Goal: Task Accomplishment & Management: Manage account settings

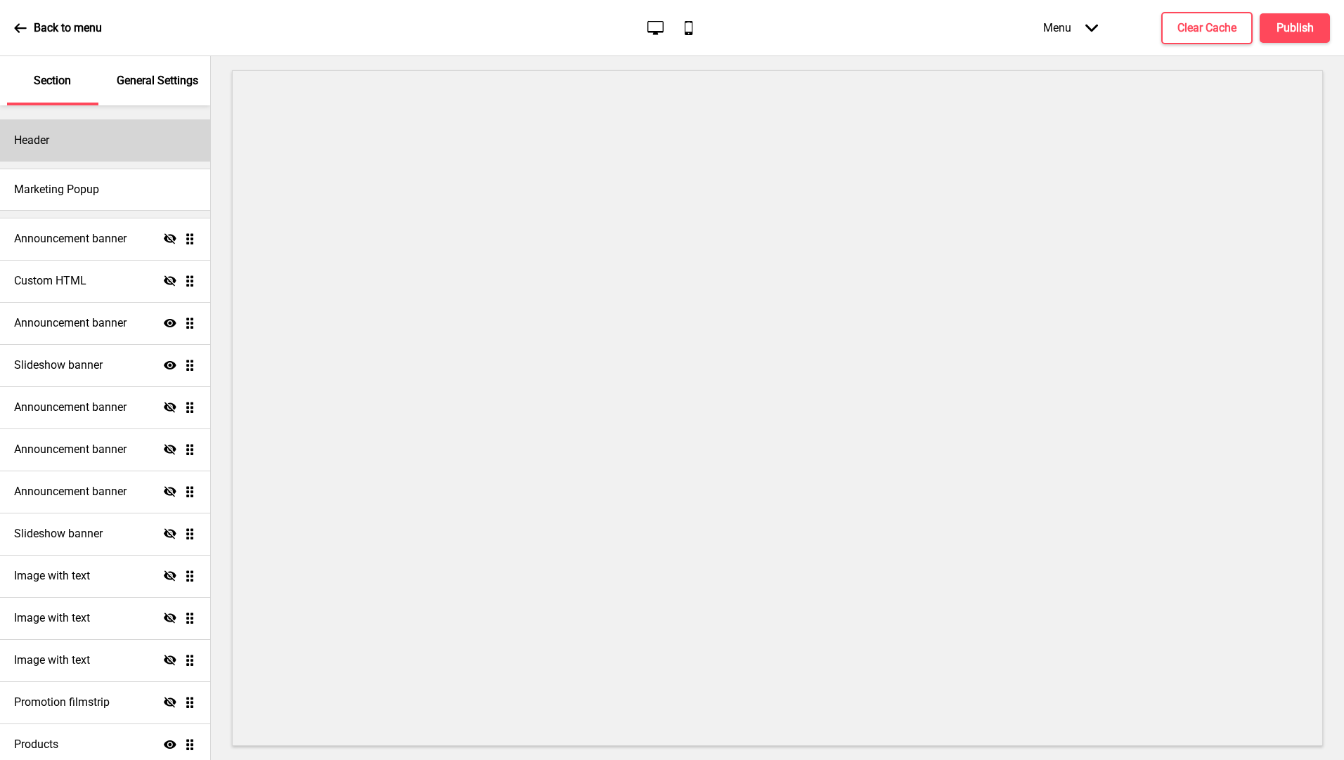
click at [134, 135] on div "Header" at bounding box center [105, 140] width 210 height 42
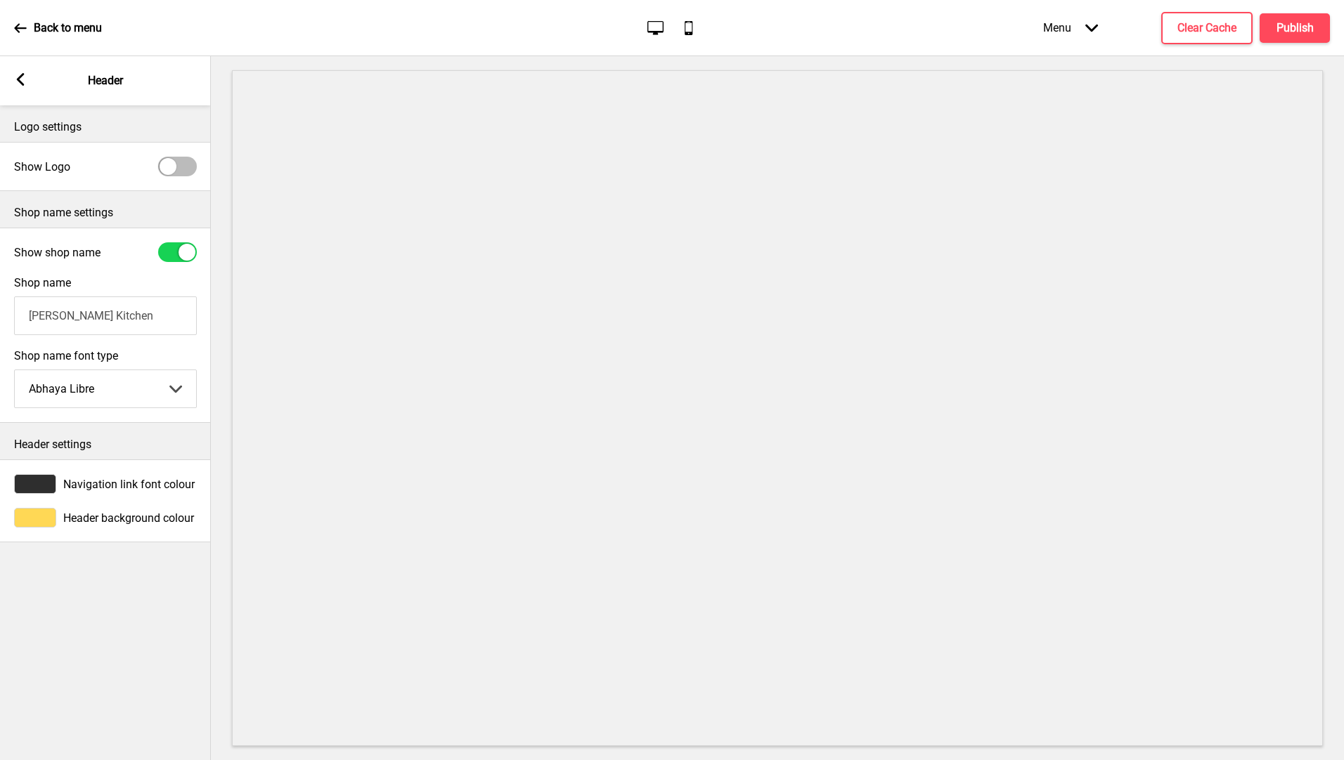
click at [182, 161] on div at bounding box center [177, 167] width 39 height 20
checkbox input "true"
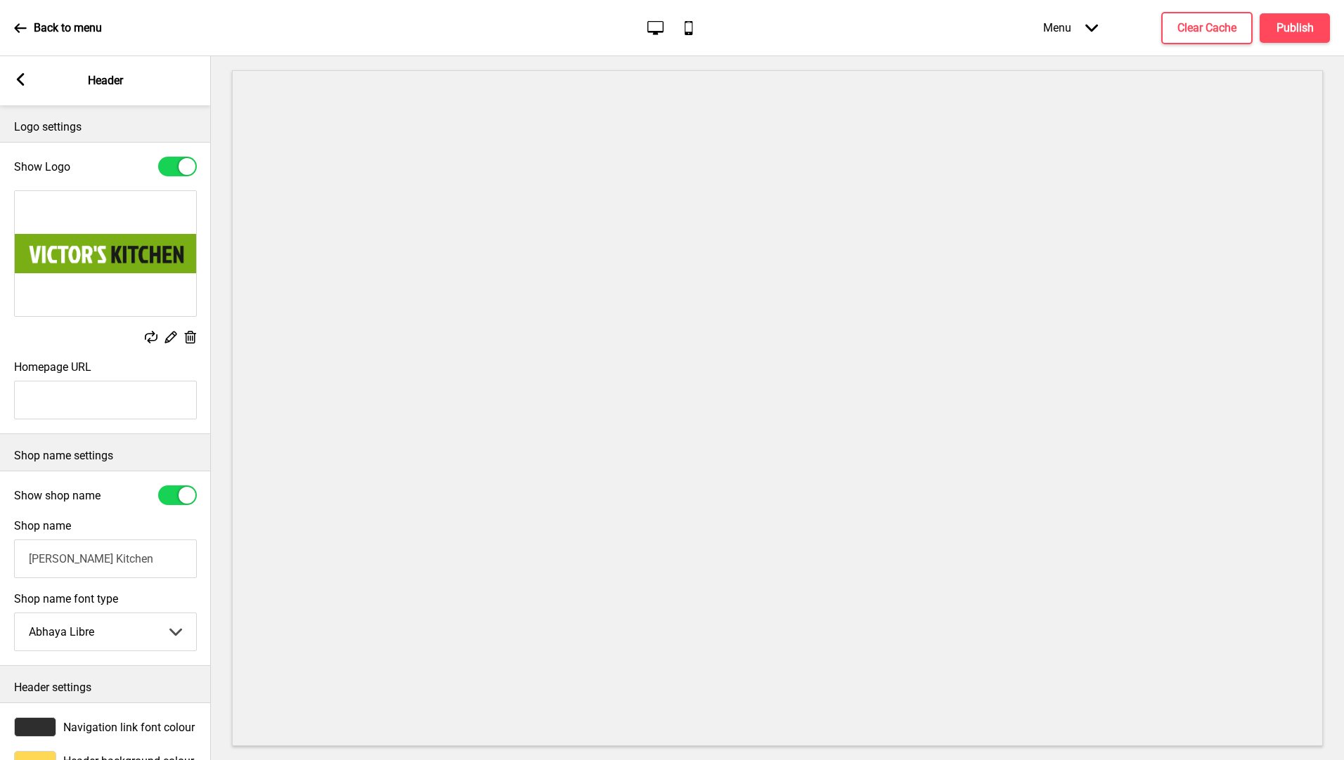
click at [169, 339] on rect at bounding box center [170, 337] width 15 height 15
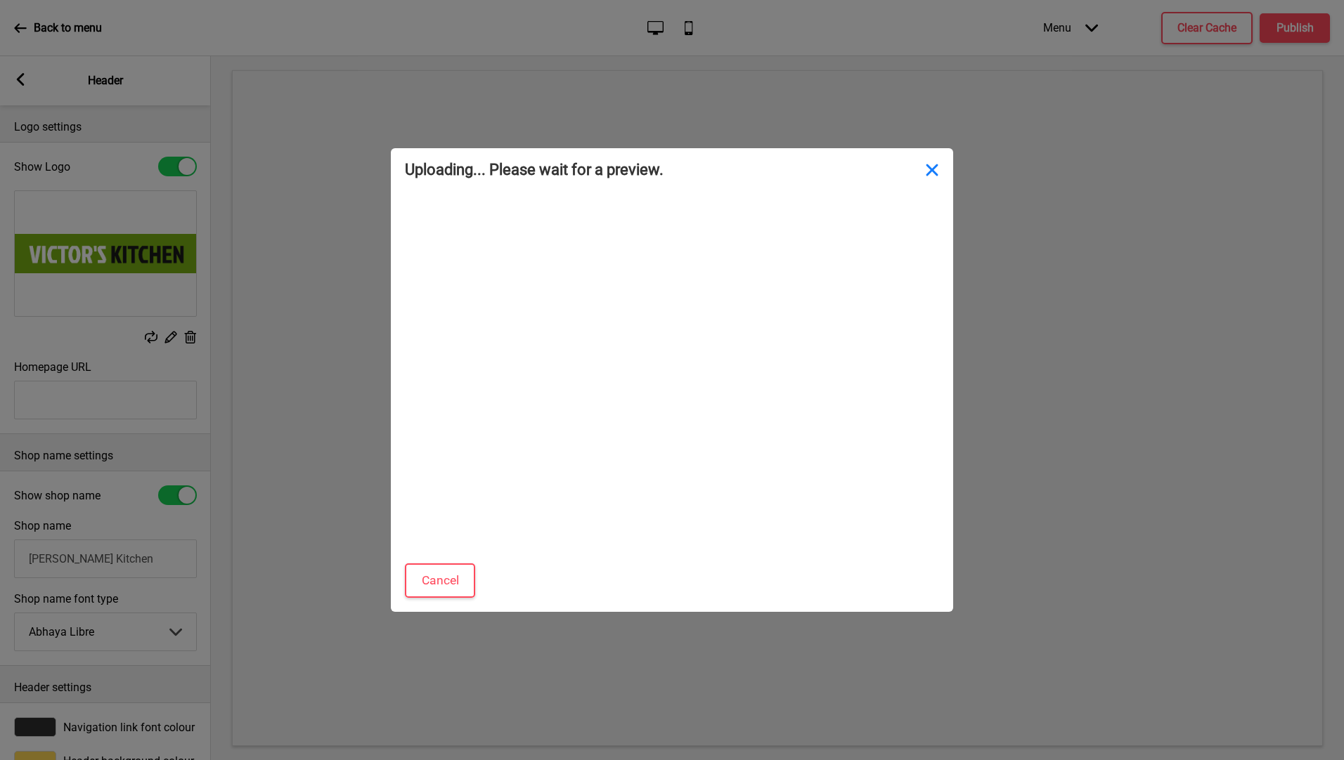
click at [934, 173] on button "Close" at bounding box center [932, 169] width 42 height 42
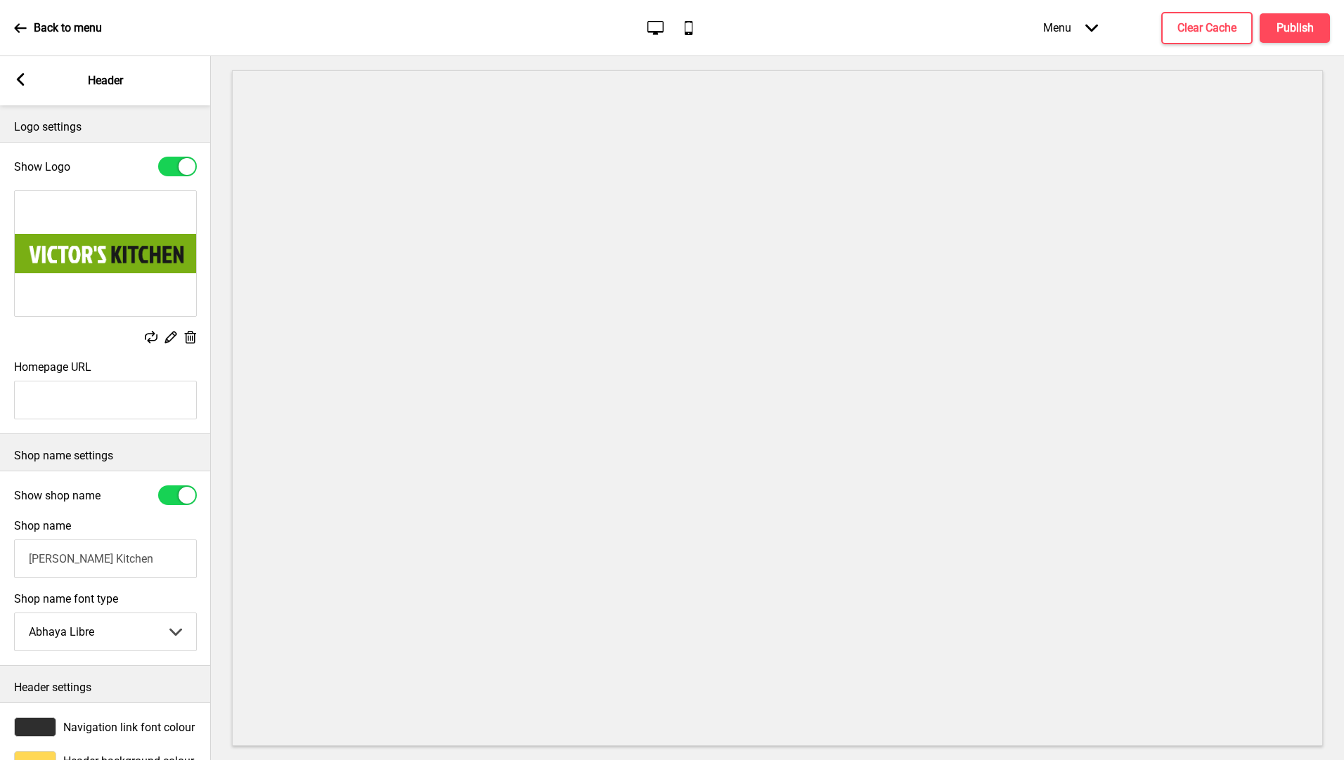
click at [190, 177] on div "Show Logo" at bounding box center [105, 167] width 211 height 34
click at [170, 507] on div "Show shop name" at bounding box center [105, 496] width 211 height 34
click at [172, 495] on div at bounding box center [177, 496] width 39 height 20
checkbox input "false"
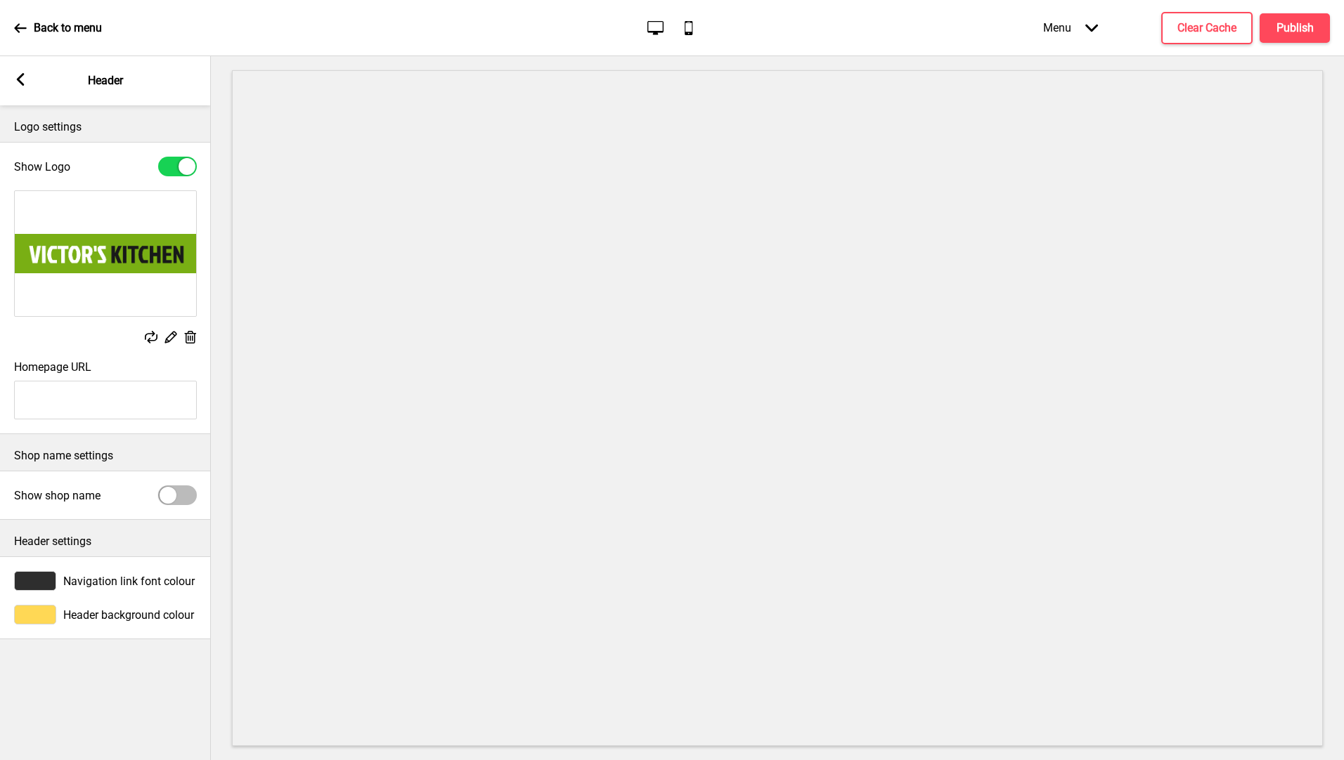
click at [152, 338] on rect at bounding box center [151, 337] width 13 height 13
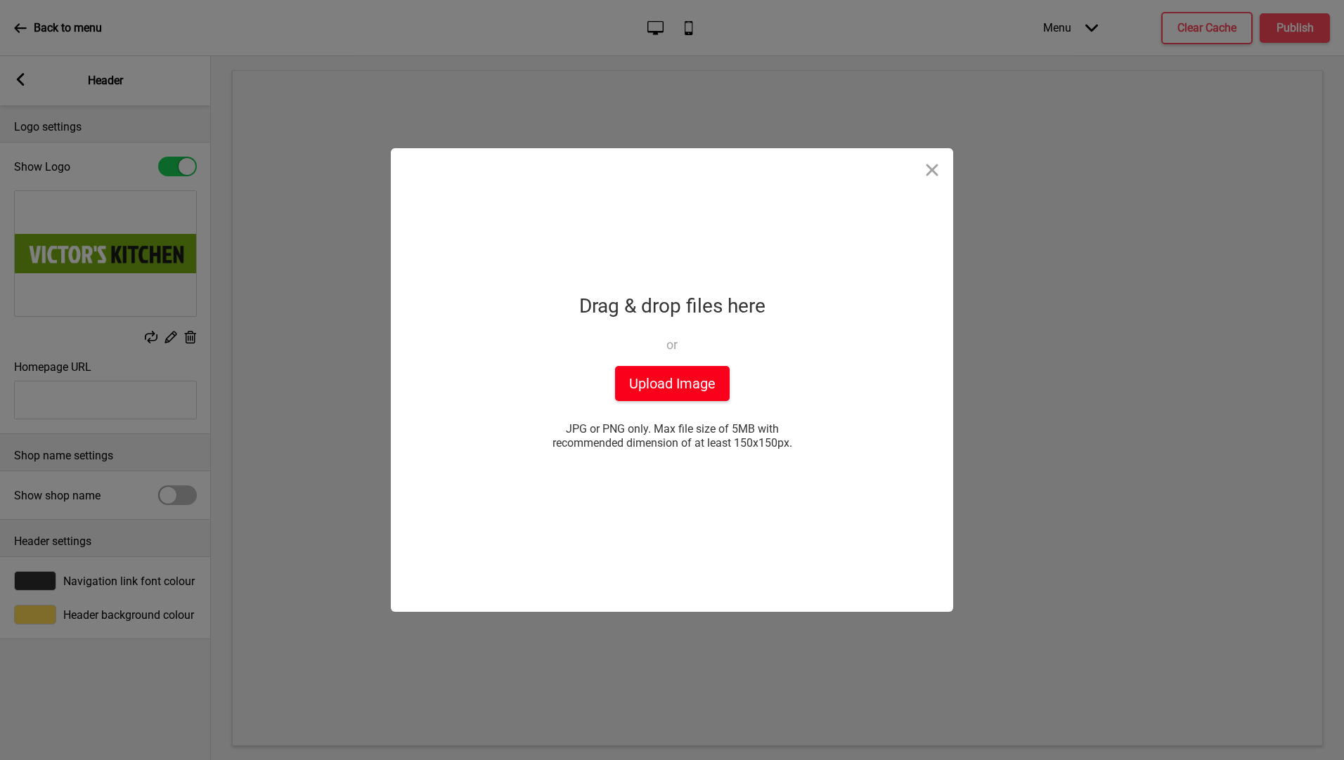
click at [698, 389] on button "Upload Image" at bounding box center [672, 383] width 115 height 35
click at [931, 172] on button "Close" at bounding box center [932, 169] width 42 height 42
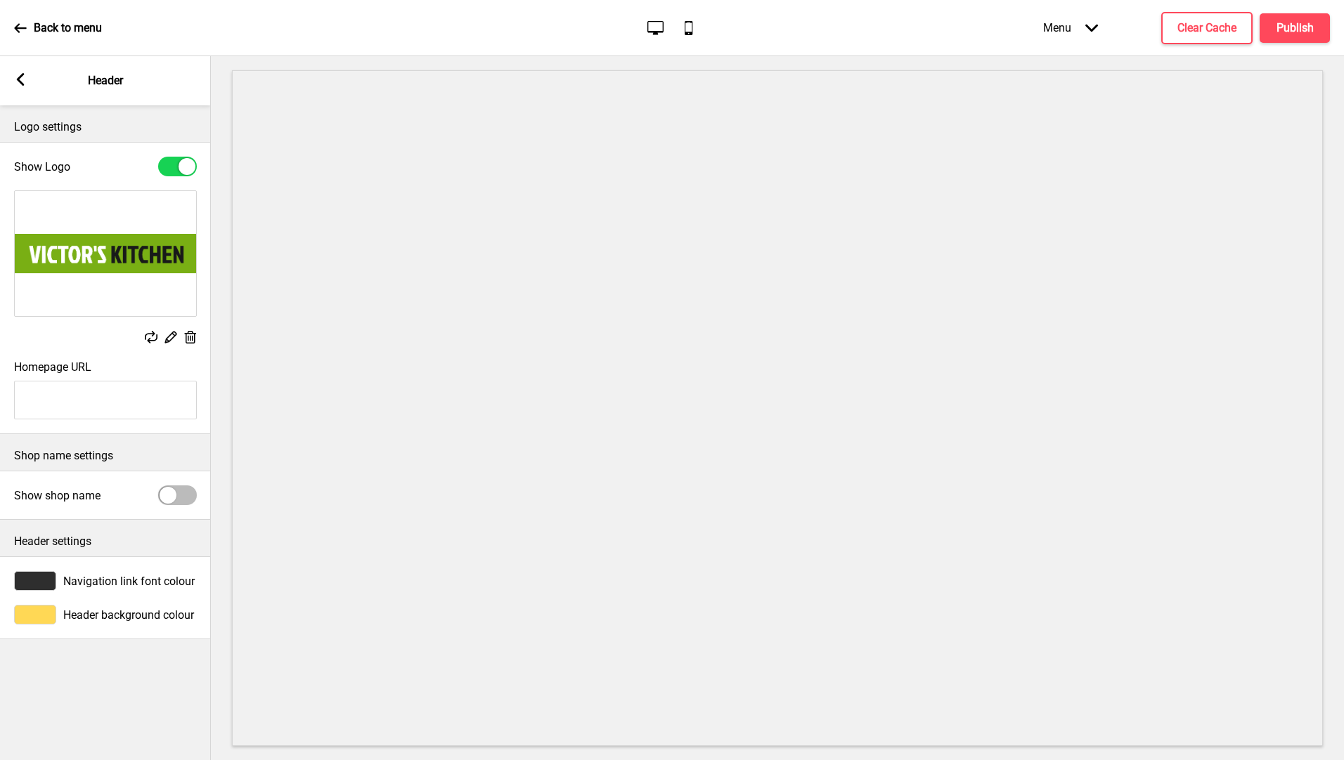
click at [156, 339] on icon at bounding box center [151, 337] width 13 height 13
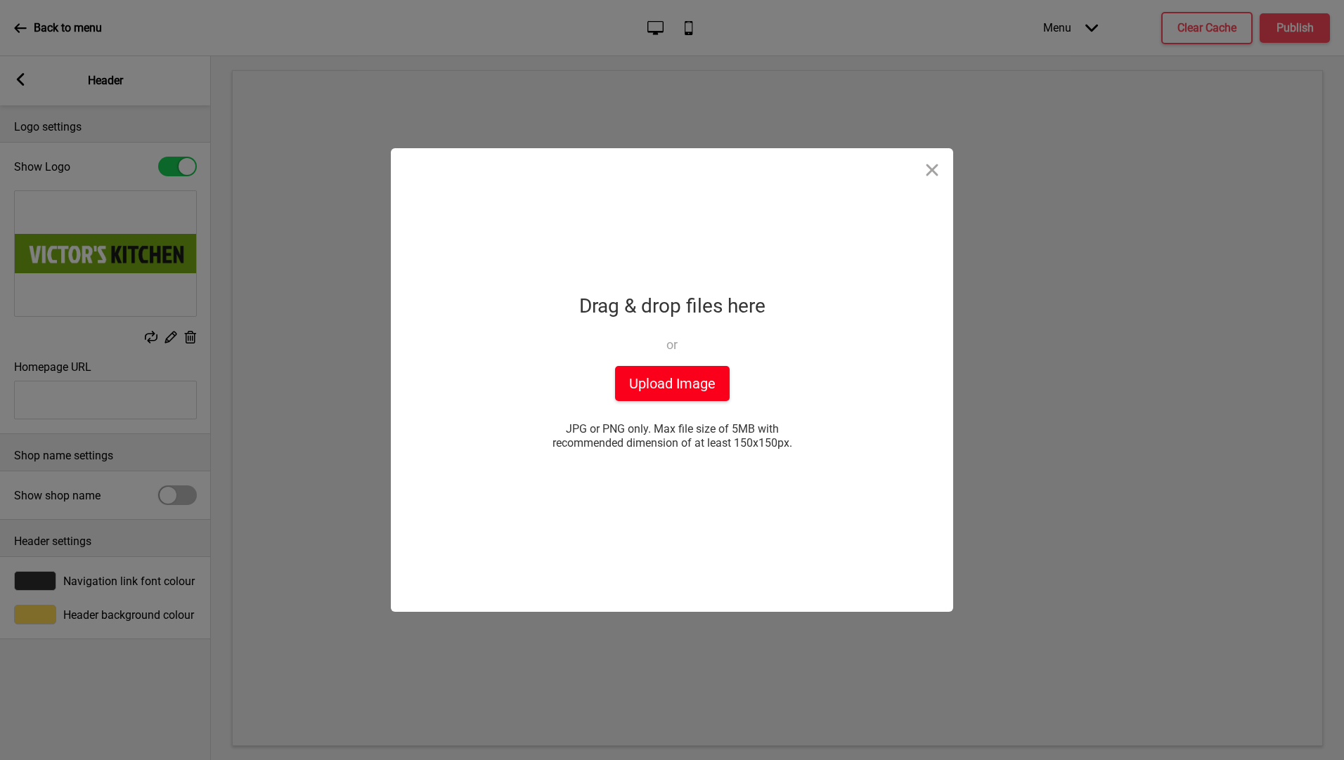
click at [695, 382] on button "Upload Image" at bounding box center [672, 383] width 115 height 35
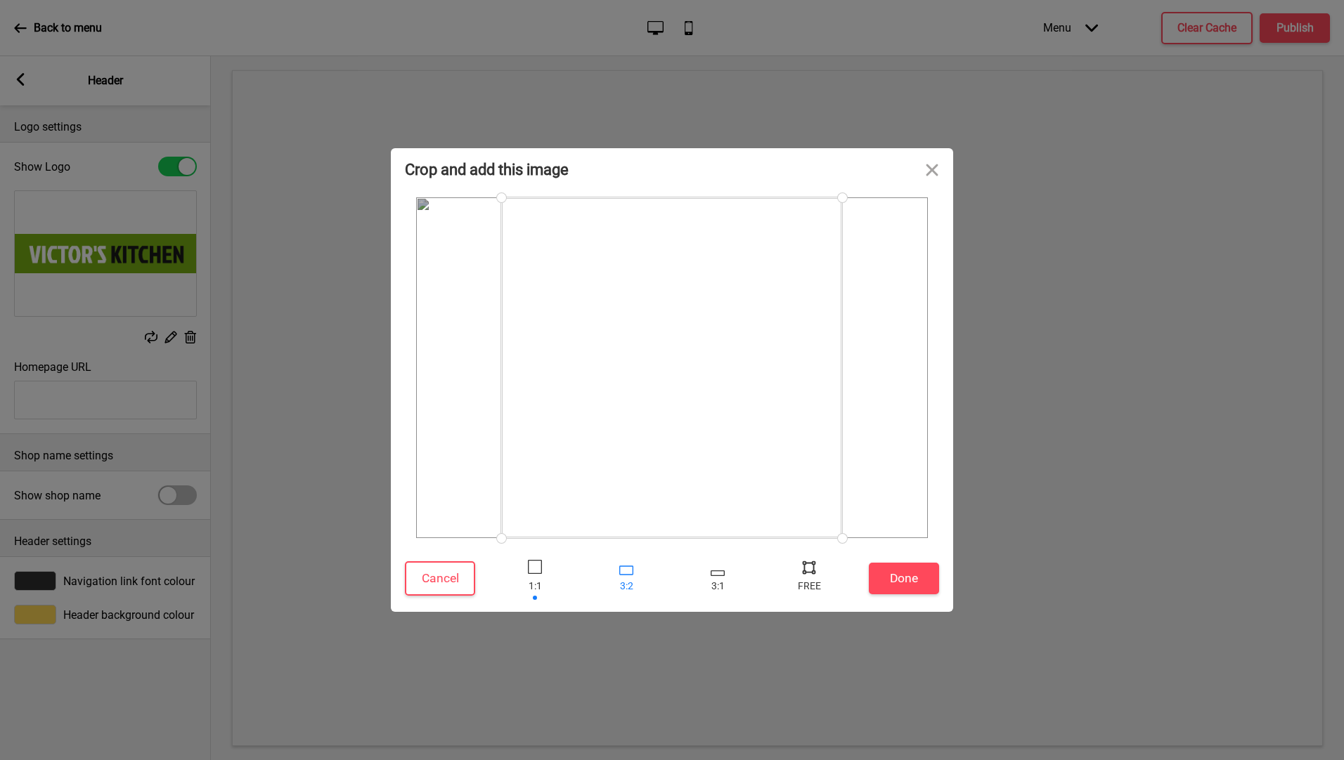
click at [626, 576] on div at bounding box center [626, 579] width 42 height 46
drag, startPoint x: 695, startPoint y: 395, endPoint x: 638, endPoint y: 409, distance: 58.6
click at [638, 409] on div at bounding box center [657, 354] width 427 height 284
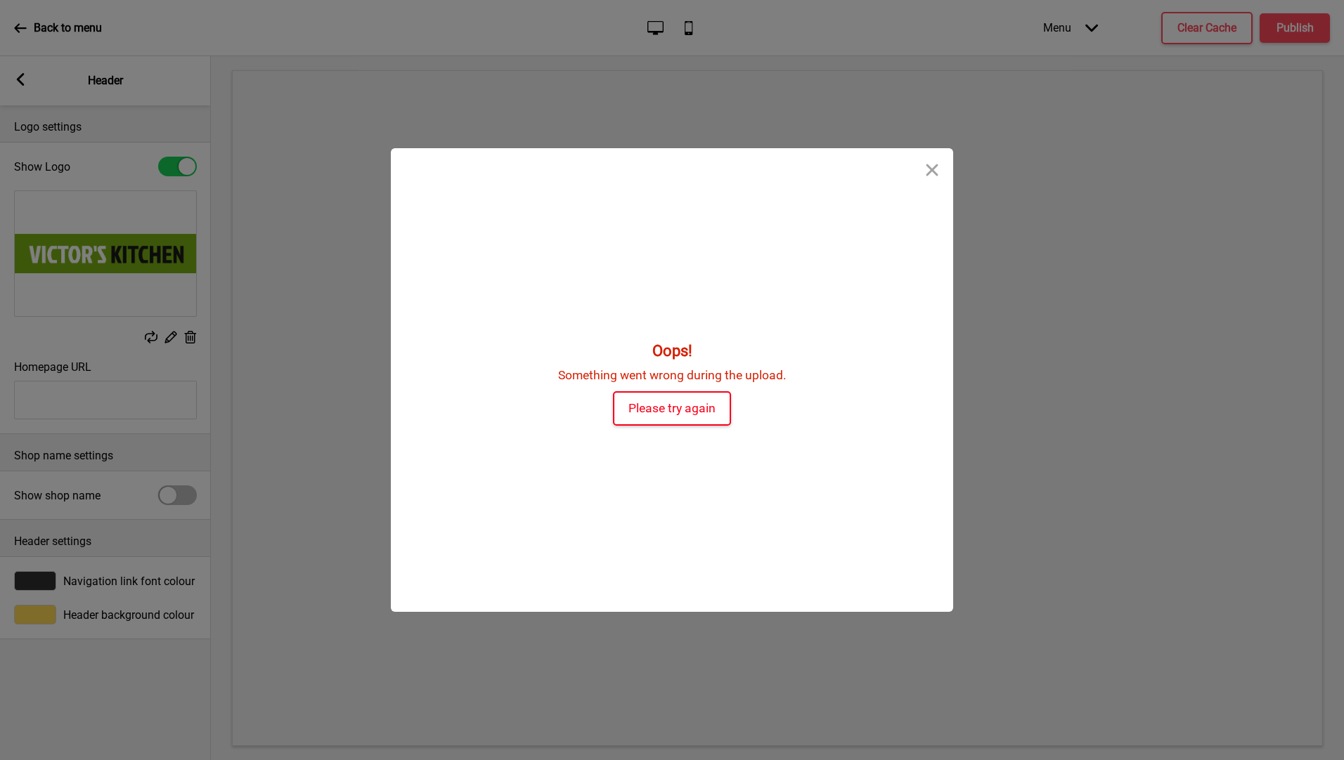
click at [677, 397] on button "Please try again" at bounding box center [672, 408] width 118 height 34
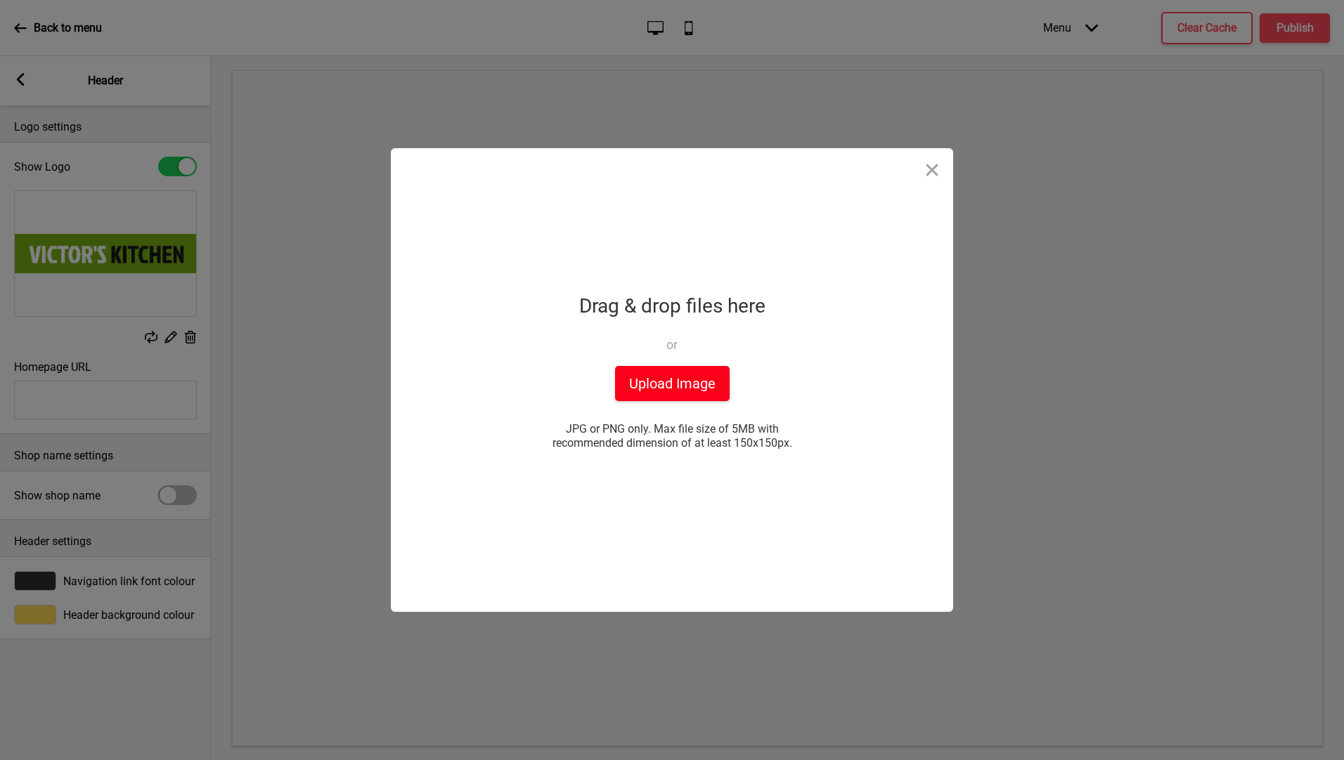
click at [666, 382] on button "Upload Image" at bounding box center [672, 383] width 115 height 35
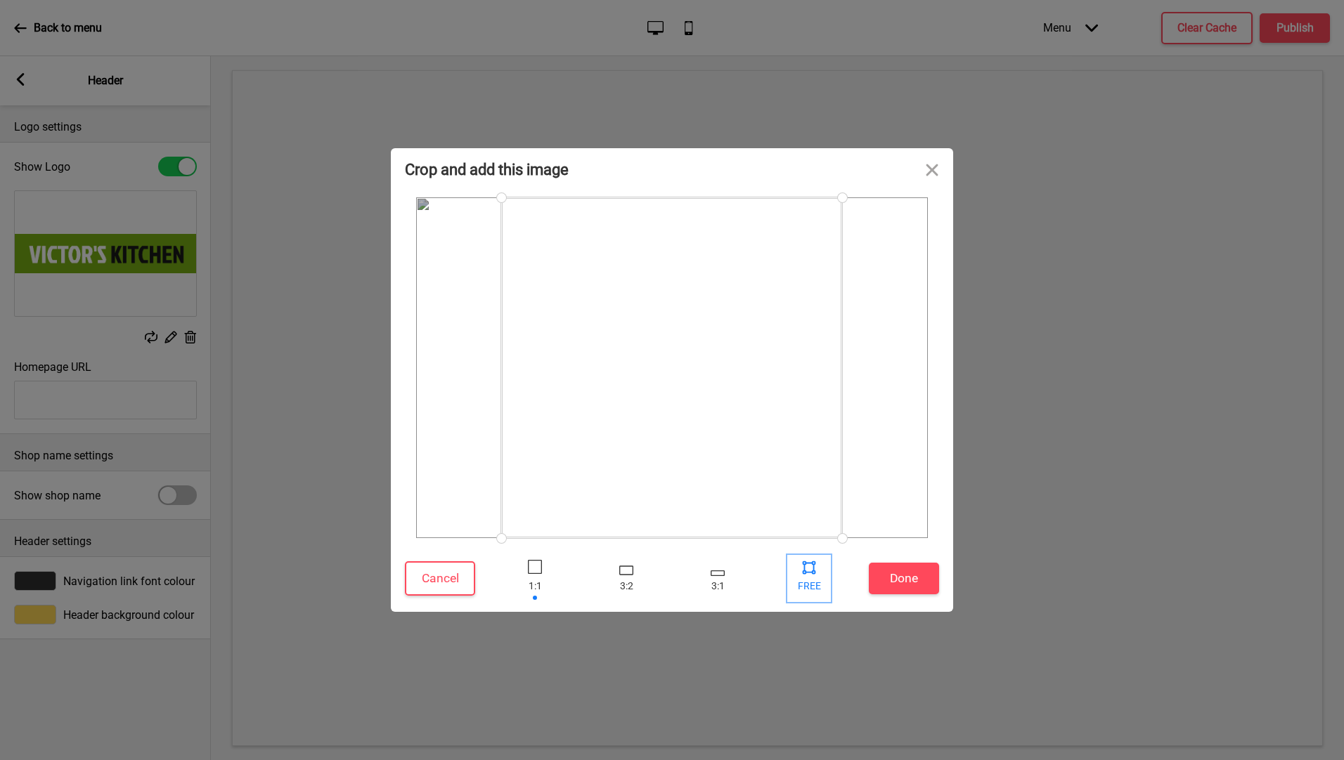
click at [810, 571] on div at bounding box center [808, 567] width 21 height 21
drag, startPoint x: 841, startPoint y: 203, endPoint x: 900, endPoint y: 252, distance: 76.4
click at [900, 252] on div at bounding box center [900, 252] width 25 height 25
drag, startPoint x: 502, startPoint y: 249, endPoint x: 439, endPoint y: 249, distance: 63.2
click at [439, 249] on div at bounding box center [439, 249] width 25 height 25
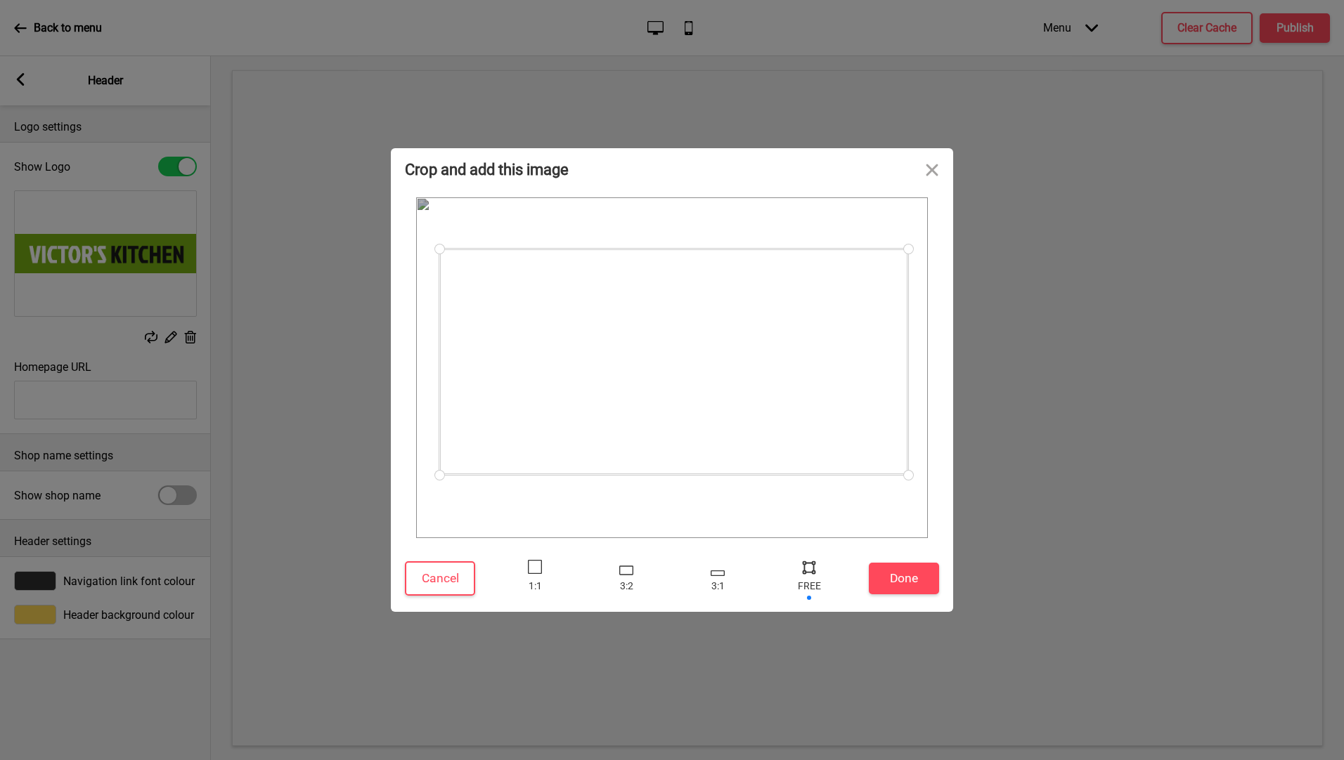
drag, startPoint x: 902, startPoint y: 536, endPoint x: 908, endPoint y: 475, distance: 61.5
click at [908, 475] on div at bounding box center [908, 475] width 25 height 25
click at [908, 576] on button "Done" at bounding box center [904, 579] width 70 height 32
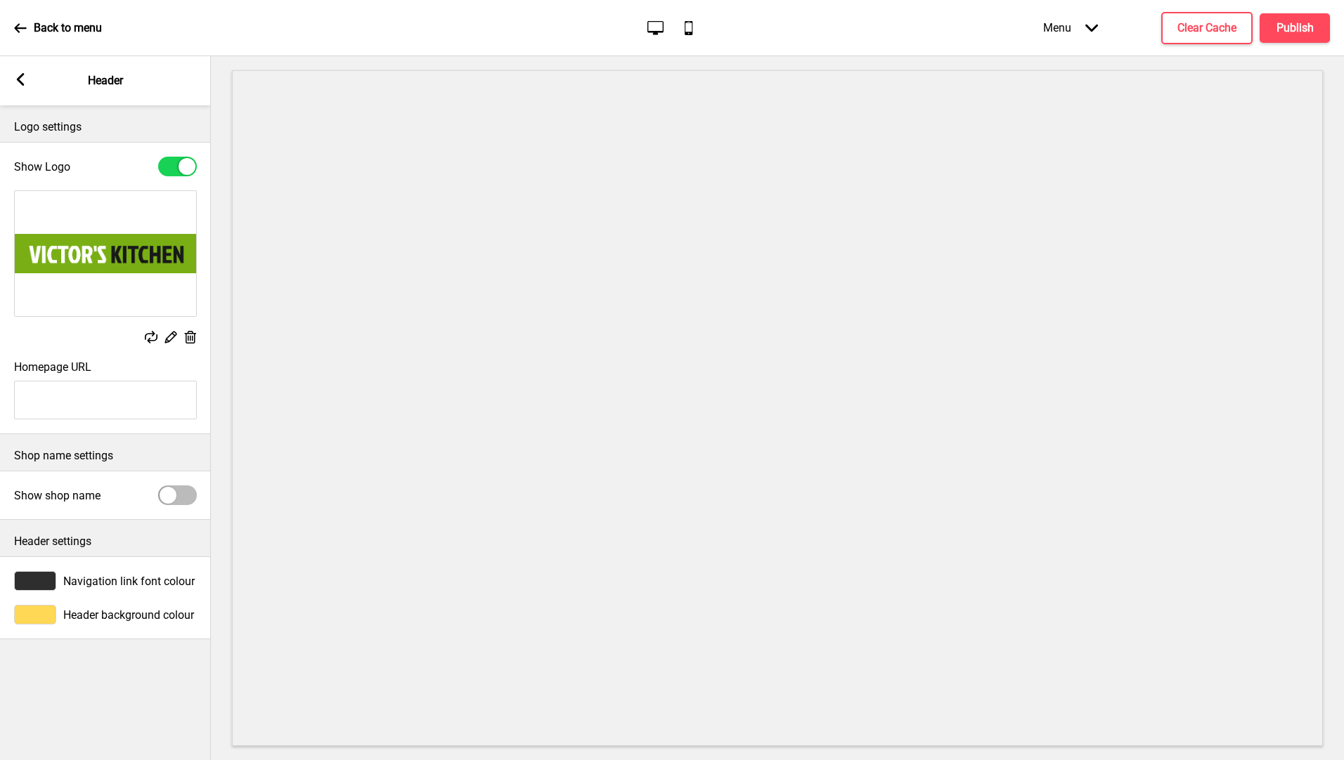
click at [173, 339] on rect at bounding box center [170, 337] width 15 height 15
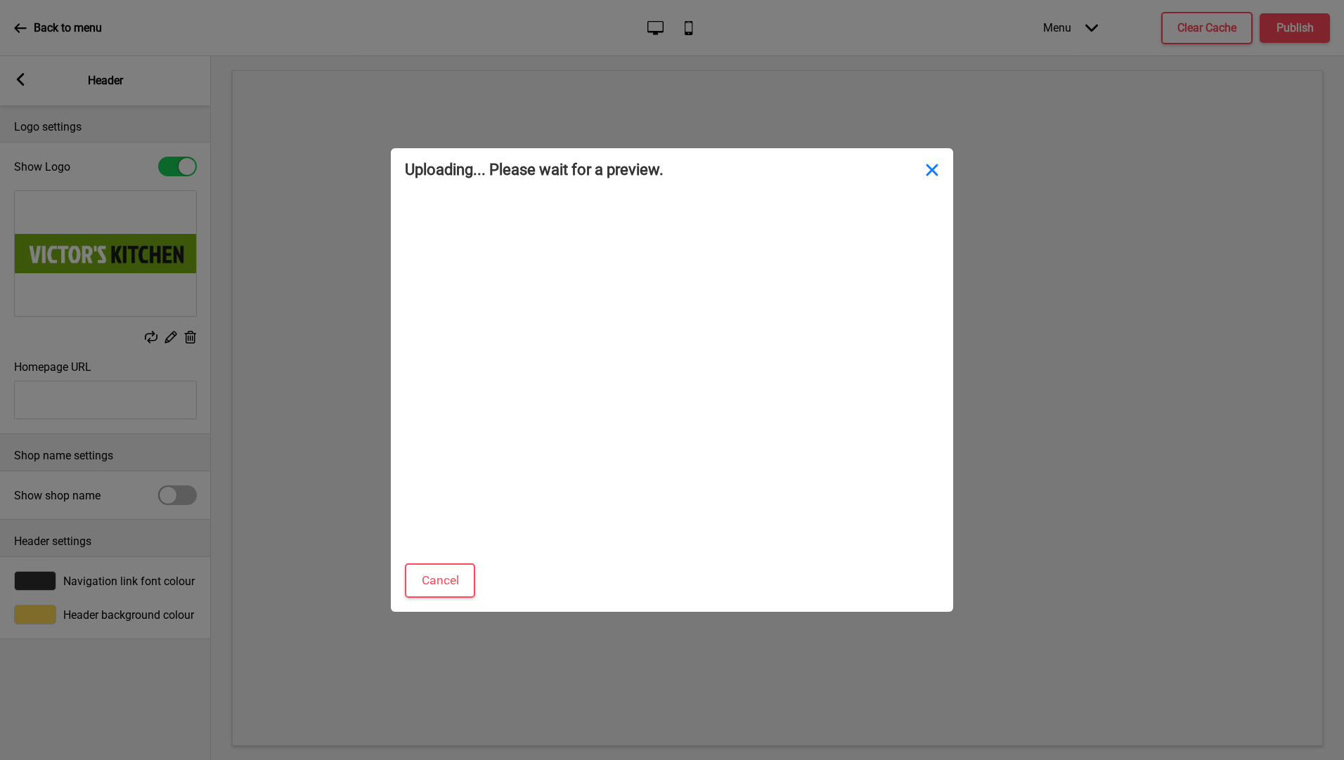
click at [942, 188] on button "Close" at bounding box center [932, 169] width 42 height 42
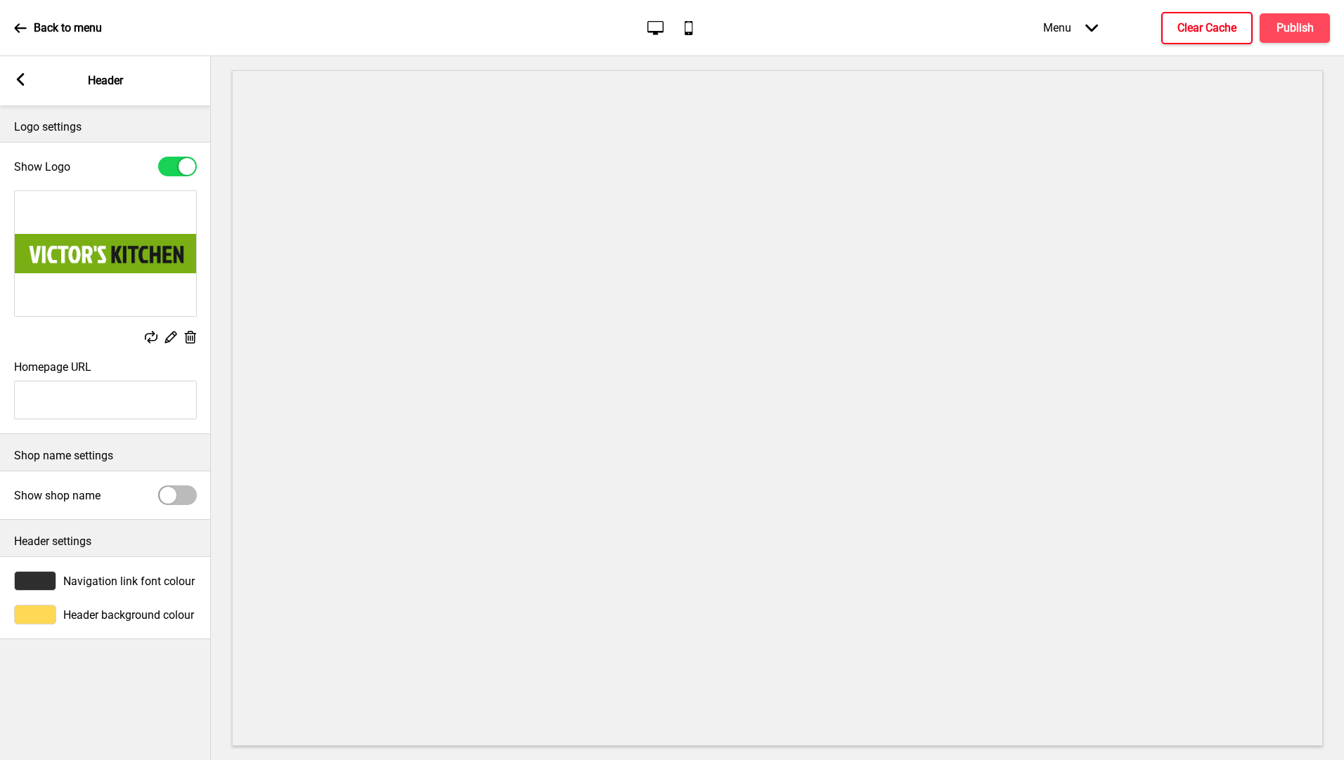
click at [1214, 20] on h4 "Clear Cache" at bounding box center [1206, 27] width 59 height 15
click at [179, 167] on div at bounding box center [186, 166] width 17 height 17
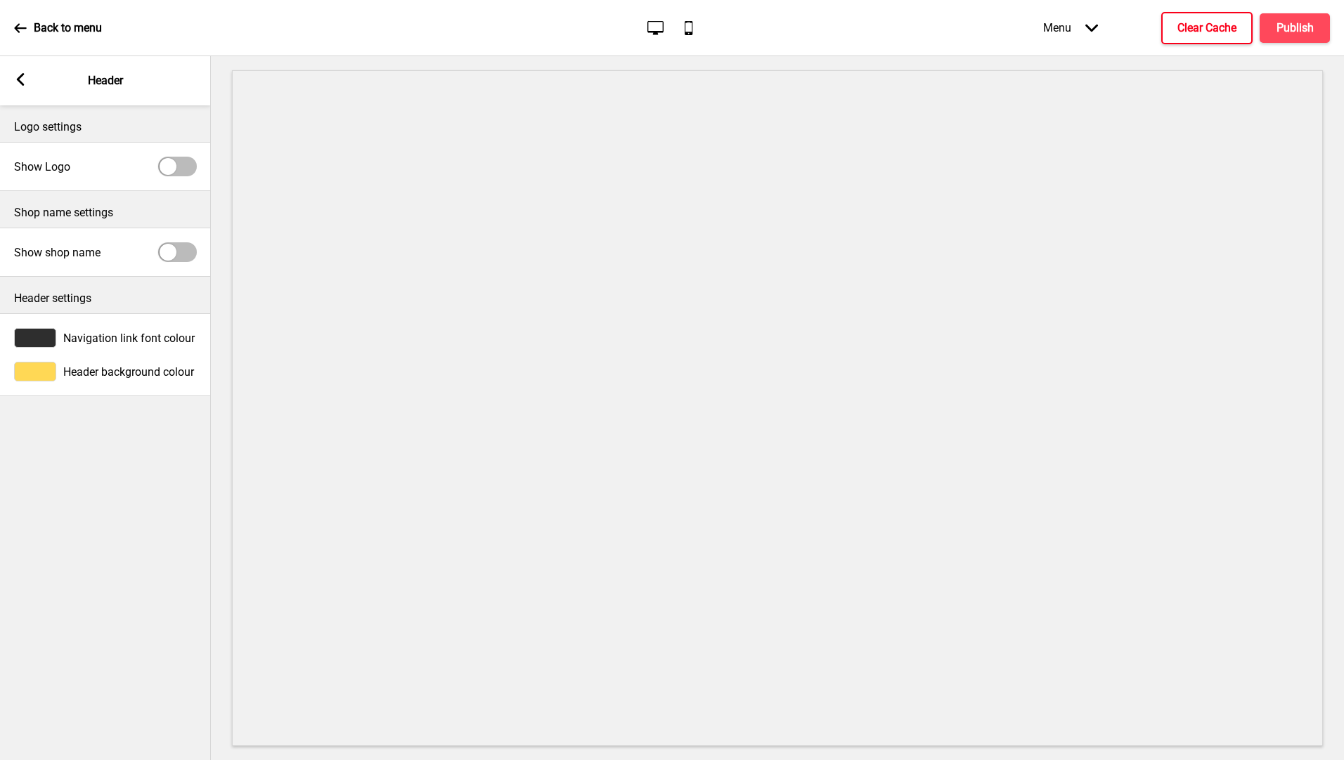
click at [178, 167] on div at bounding box center [177, 167] width 39 height 20
checkbox input "true"
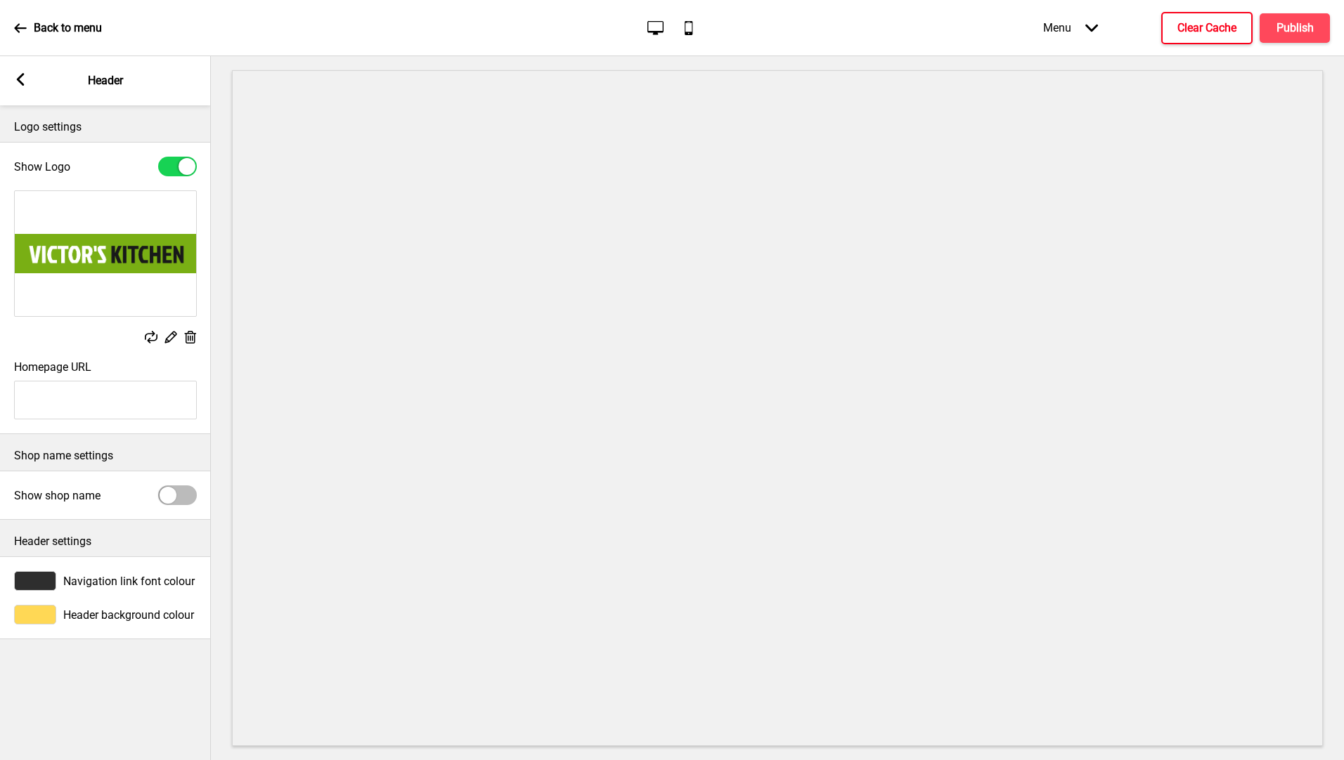
click at [155, 331] on rect at bounding box center [151, 337] width 13 height 13
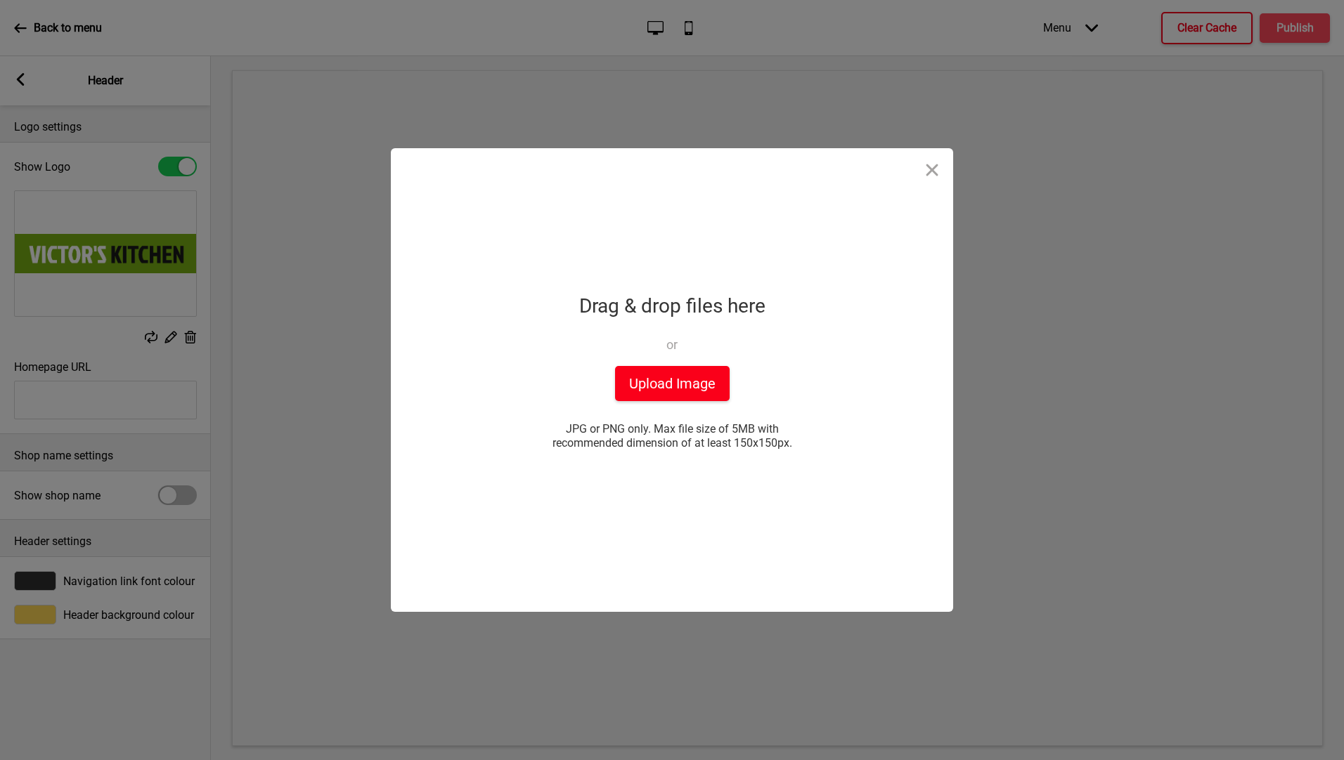
click at [651, 383] on button "Upload Image" at bounding box center [672, 383] width 115 height 35
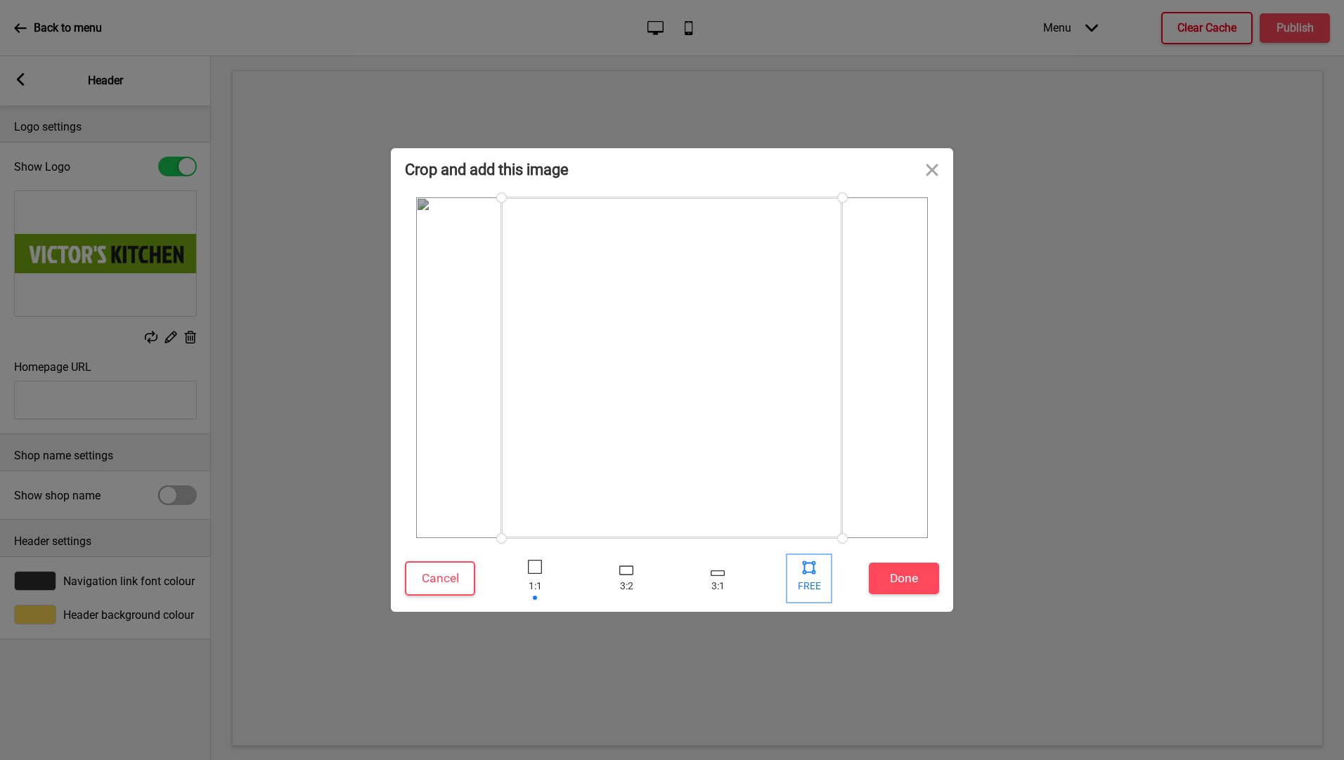
click at [802, 571] on div at bounding box center [808, 567] width 21 height 21
drag, startPoint x: 500, startPoint y: 202, endPoint x: 444, endPoint y: 248, distance: 72.9
click at [444, 248] on div at bounding box center [444, 248] width 25 height 25
drag, startPoint x: 838, startPoint y: 528, endPoint x: 899, endPoint y: 476, distance: 80.7
click at [899, 476] on div at bounding box center [899, 476] width 25 height 25
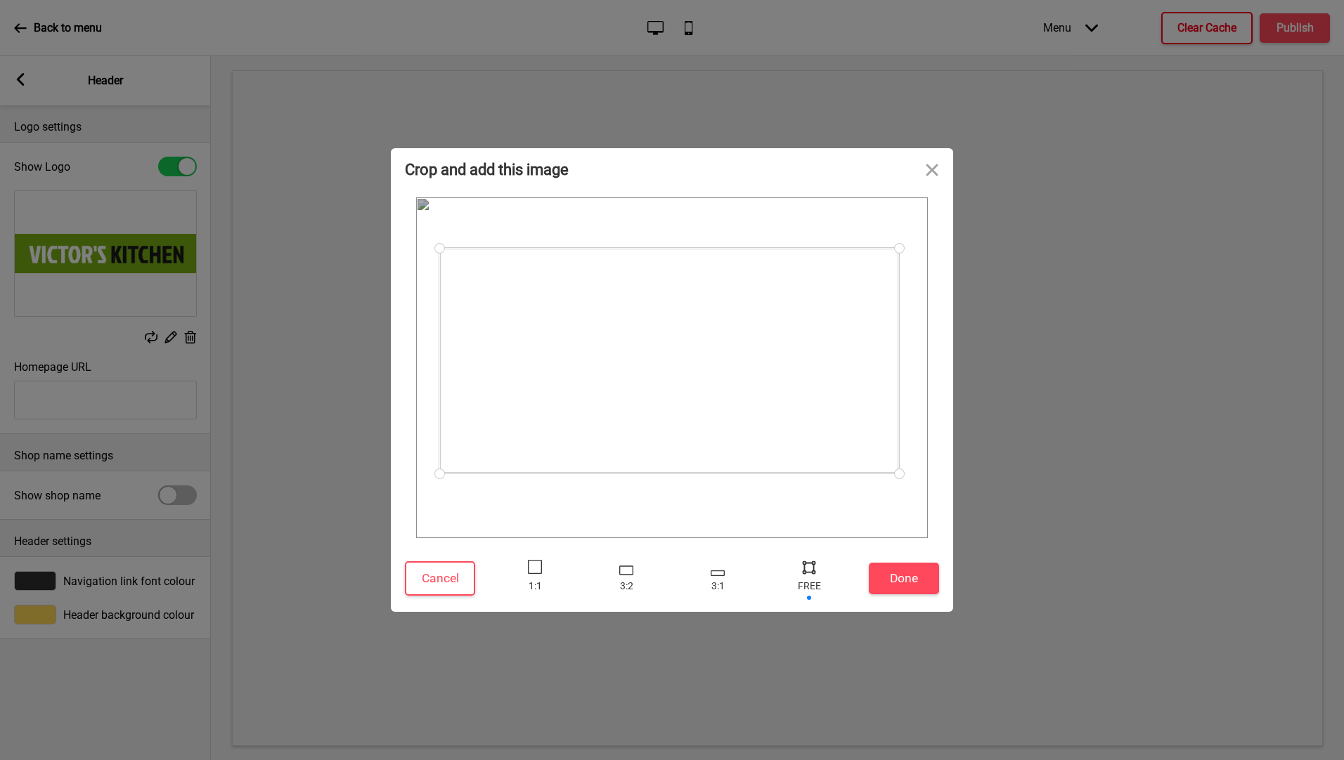
click at [439, 474] on div at bounding box center [439, 474] width 25 height 25
drag, startPoint x: 893, startPoint y: 472, endPoint x: 903, endPoint y: 472, distance: 9.8
click at [903, 472] on div at bounding box center [903, 472] width 25 height 25
click at [896, 573] on button "Done" at bounding box center [904, 579] width 70 height 32
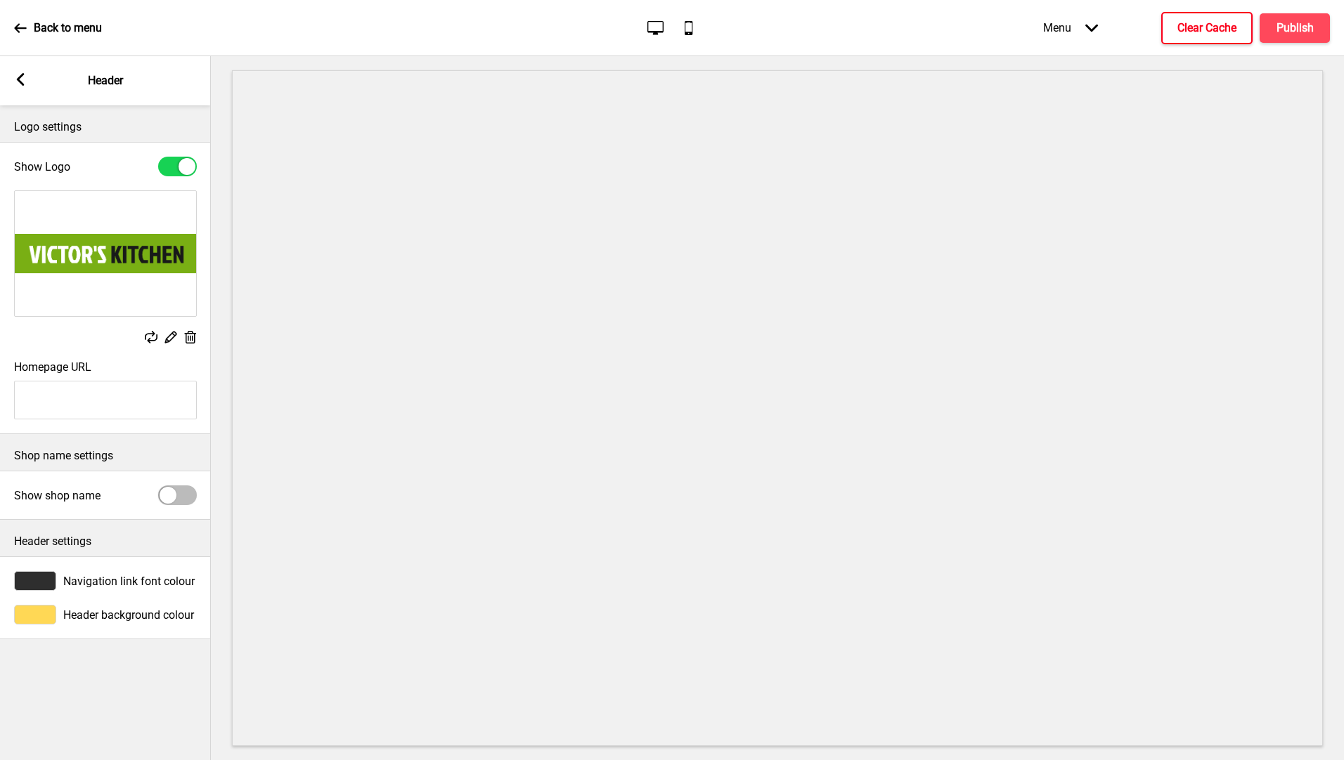
click at [20, 34] on div "Back to menu" at bounding box center [58, 28] width 88 height 38
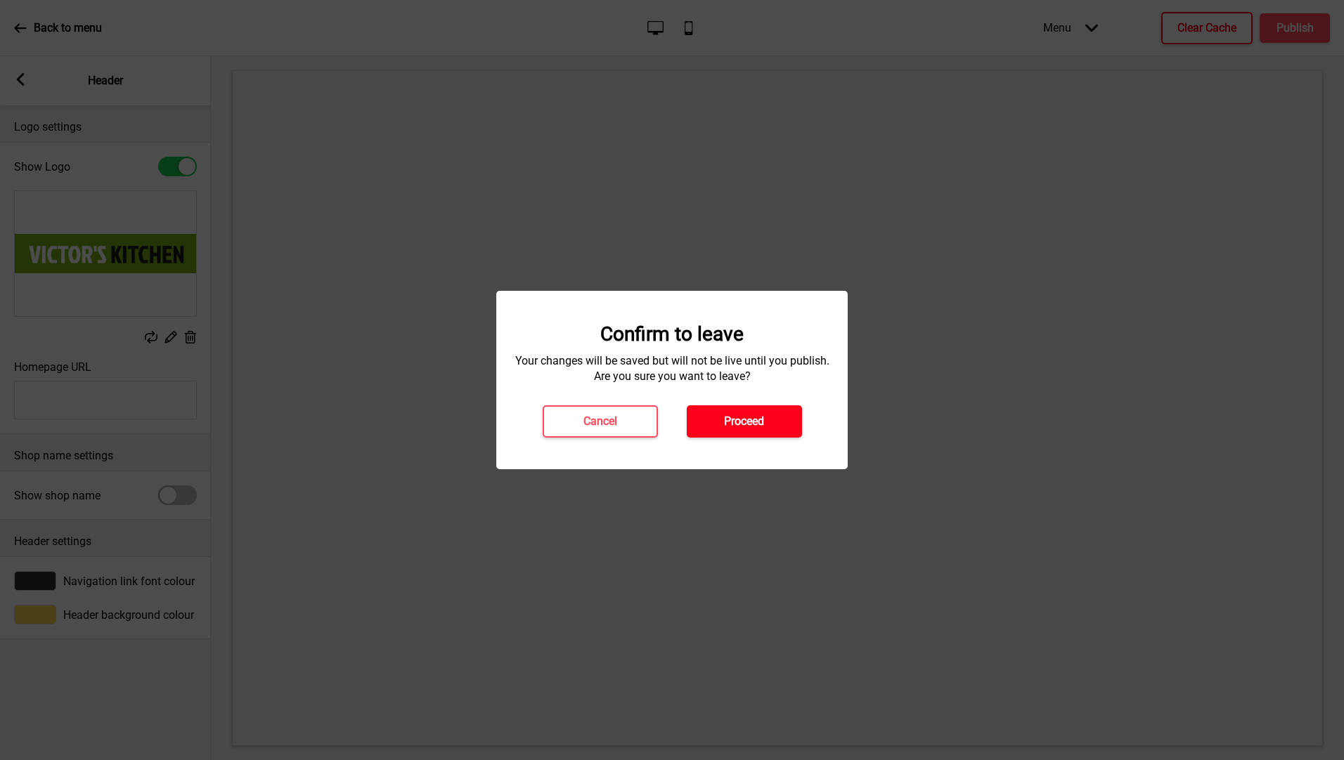
click at [734, 431] on button "Proceed" at bounding box center [744, 421] width 115 height 32
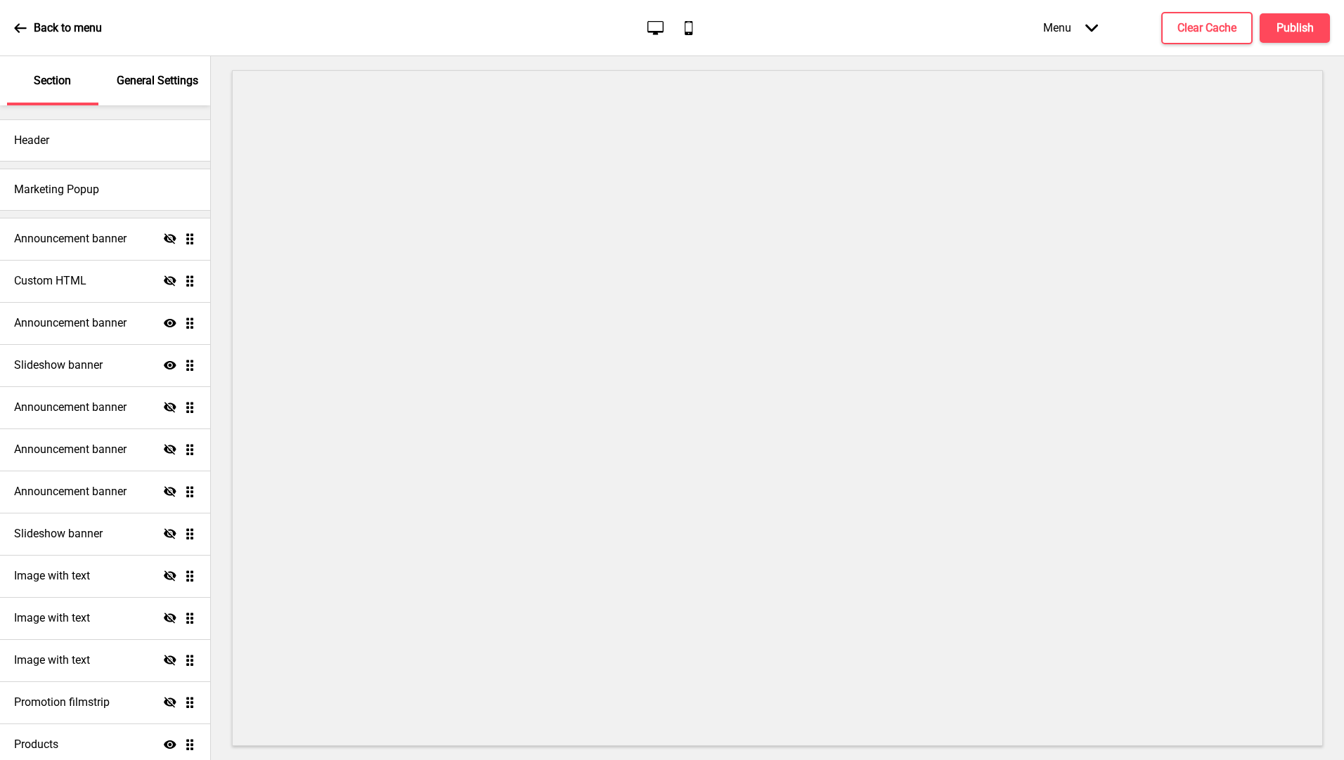
click at [166, 77] on p "General Settings" at bounding box center [158, 80] width 82 height 15
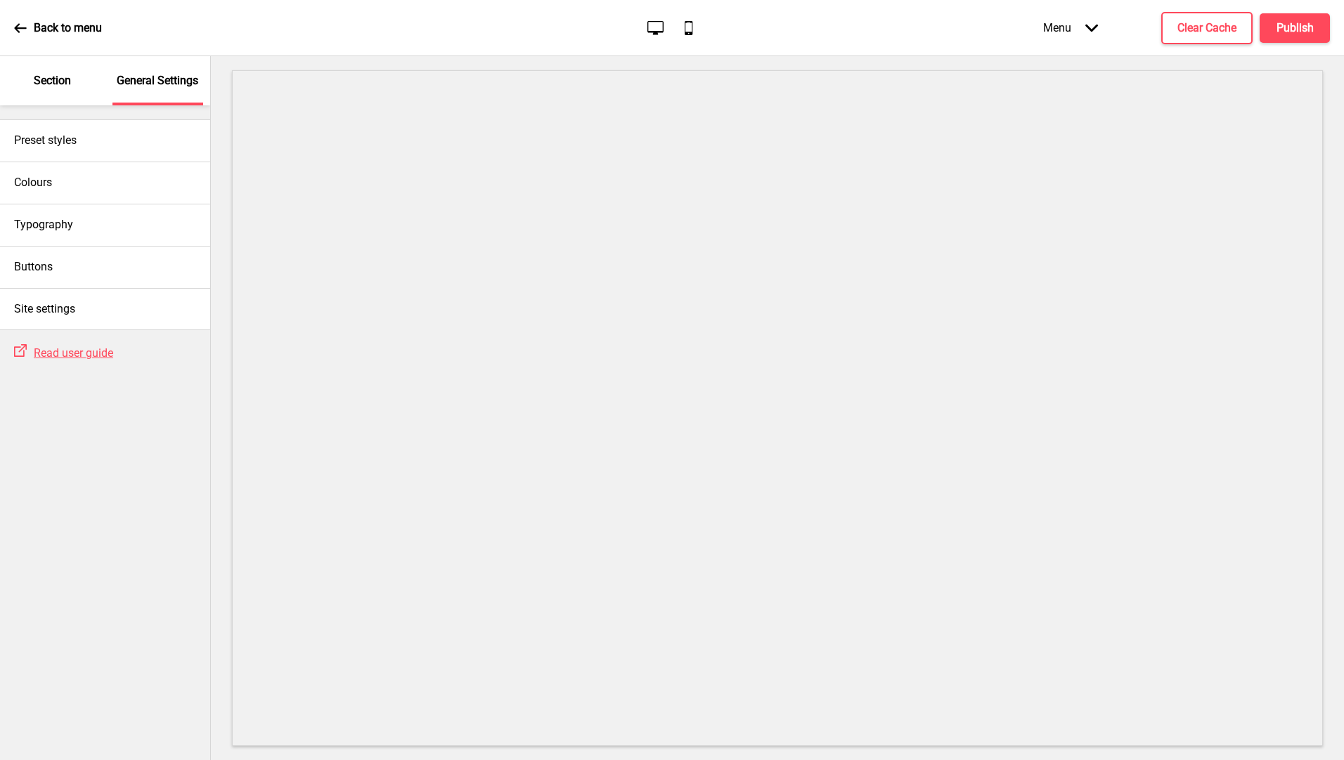
click at [56, 88] on p "Section" at bounding box center [52, 80] width 37 height 15
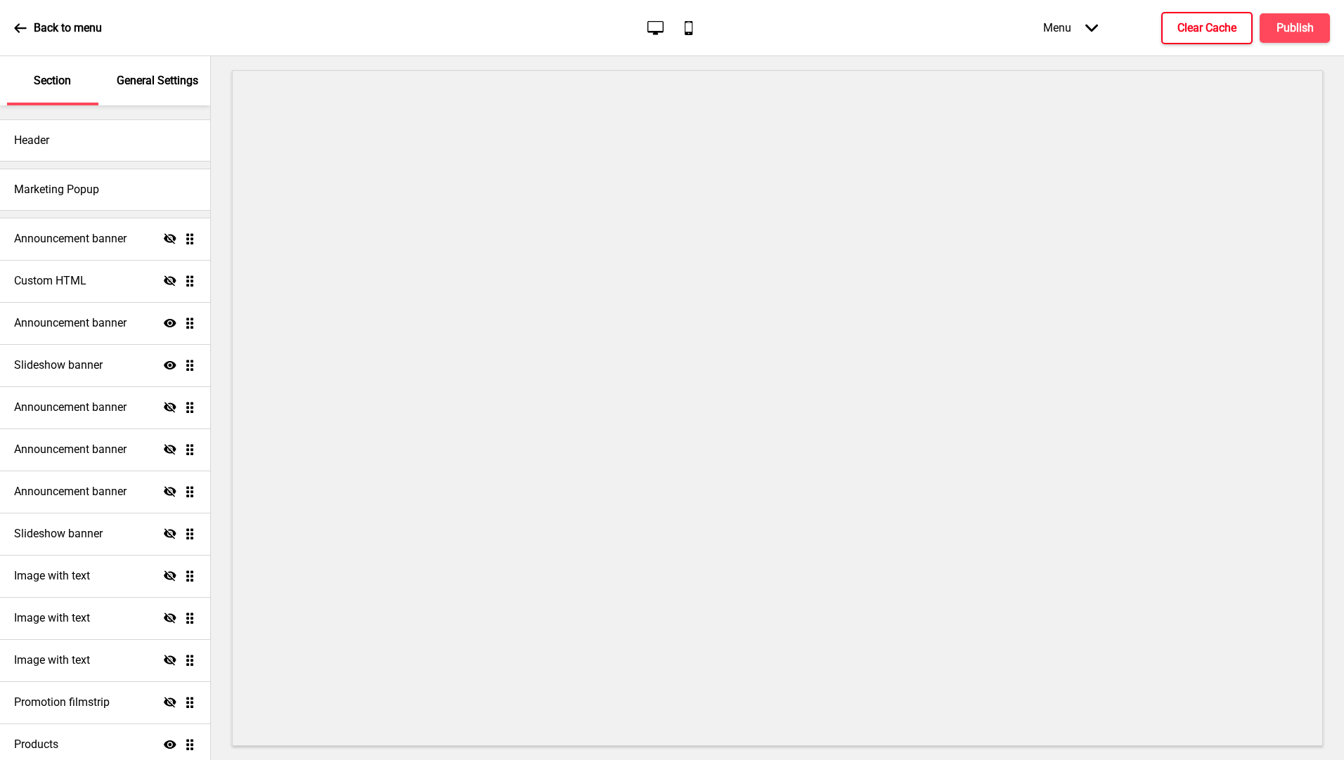
click at [1197, 34] on h4 "Clear Cache" at bounding box center [1206, 27] width 59 height 15
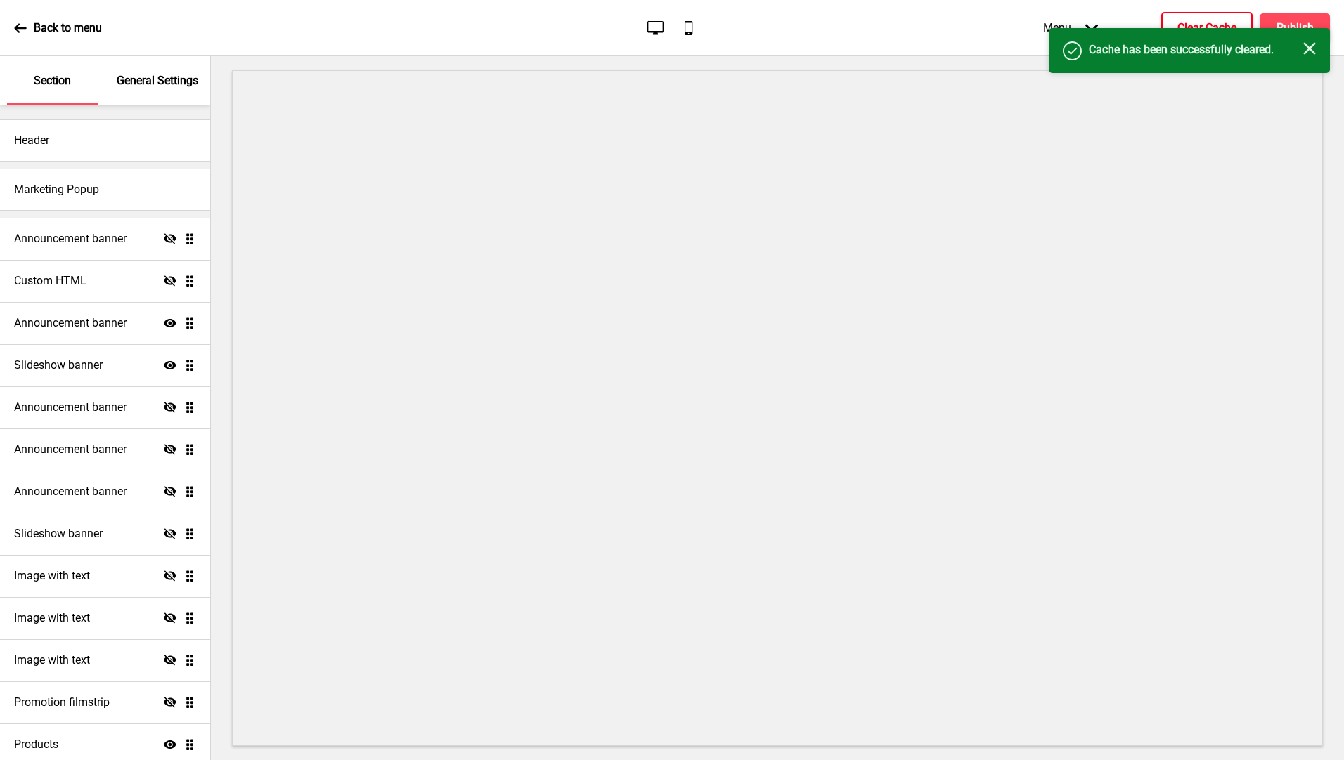
click at [18, 33] on icon at bounding box center [20, 28] width 13 height 13
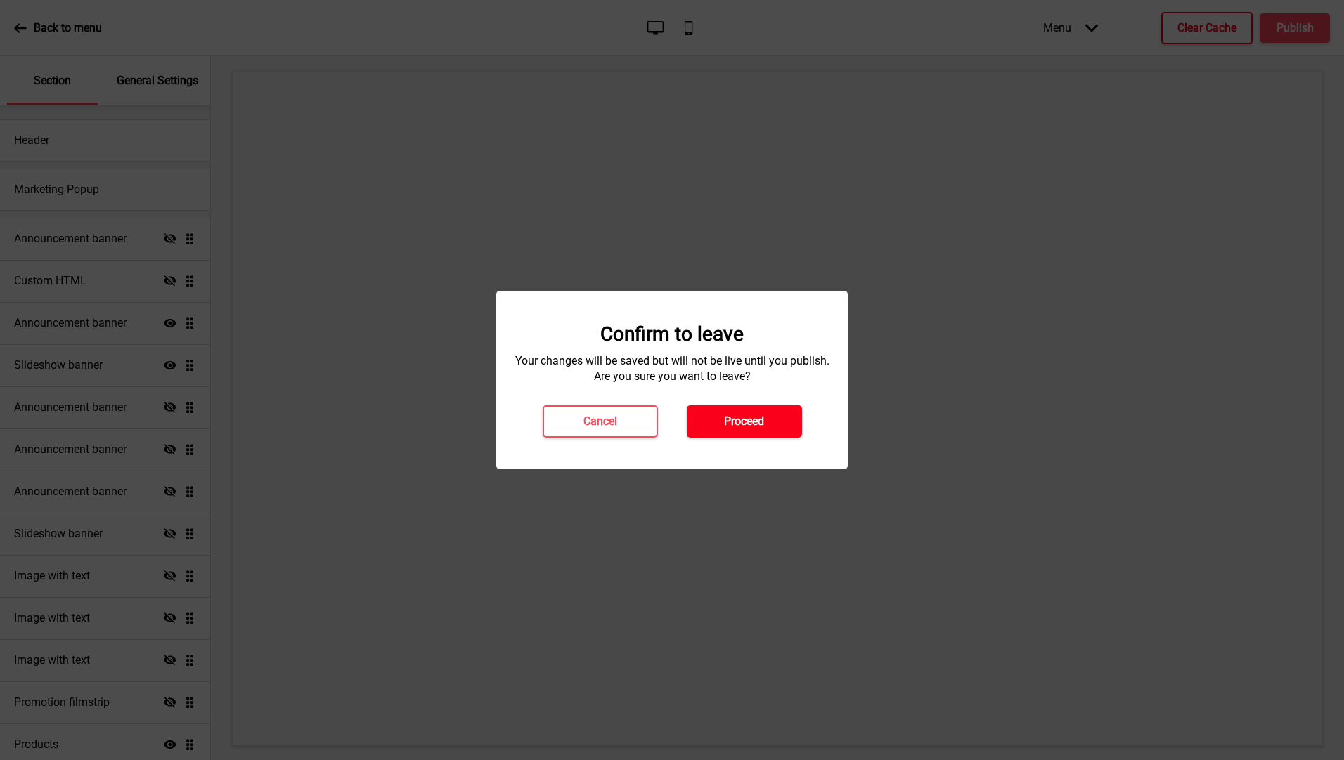
click at [743, 405] on button "Proceed" at bounding box center [744, 421] width 115 height 32
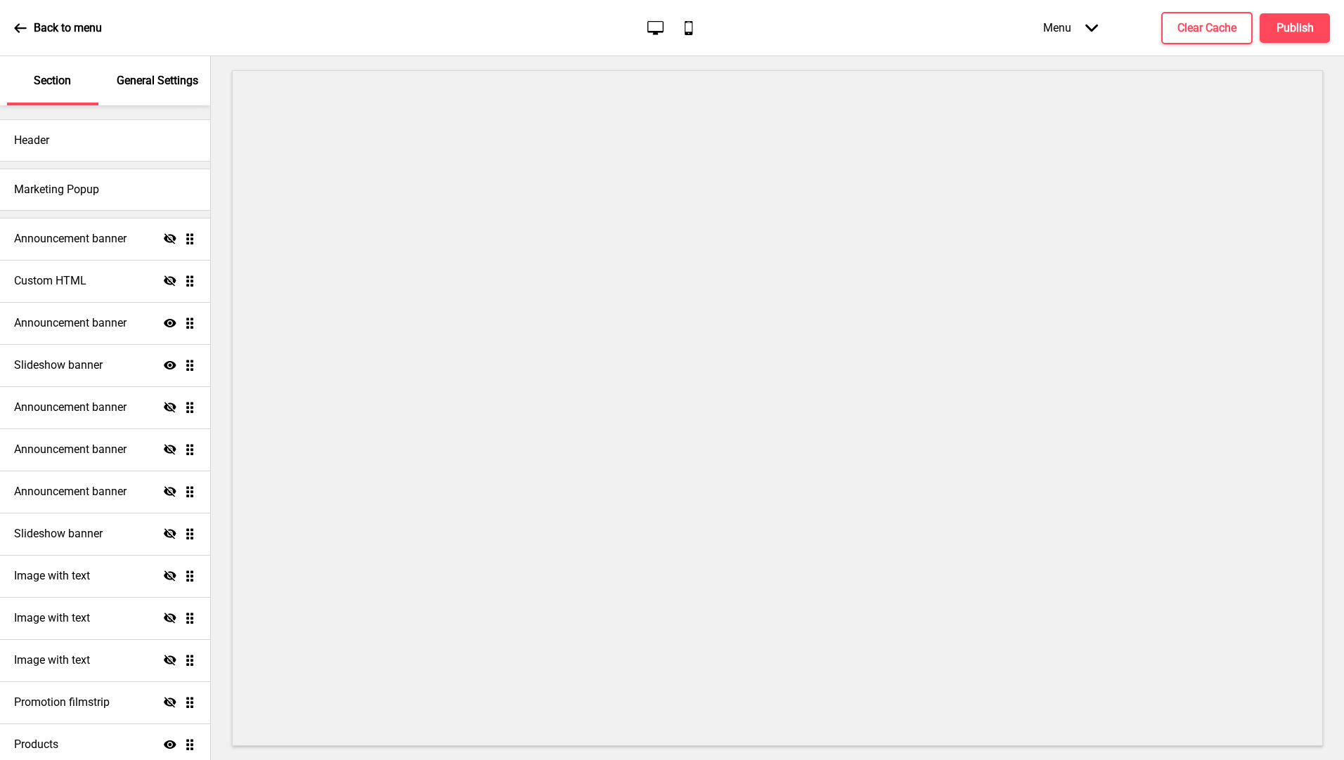
click at [34, 38] on div "Back to menu" at bounding box center [58, 28] width 88 height 38
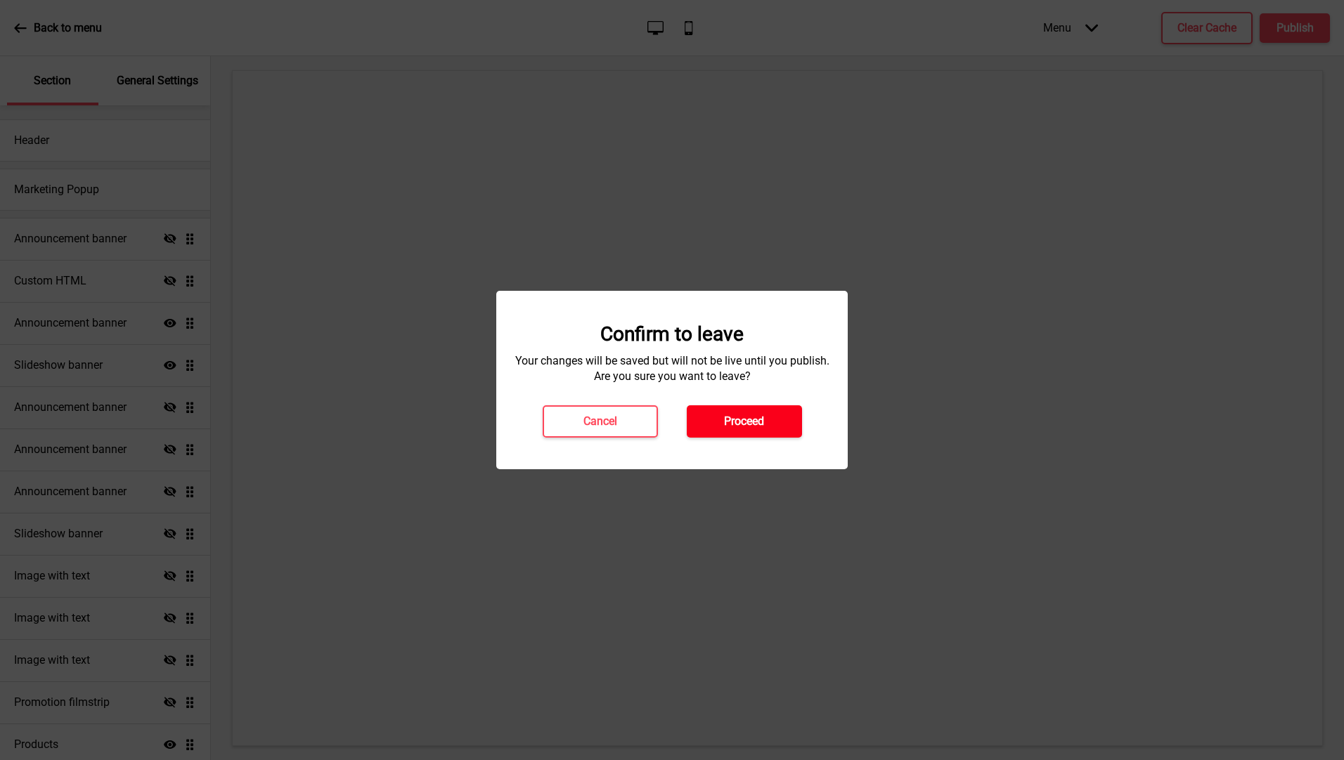
click at [746, 416] on h4 "Proceed" at bounding box center [744, 421] width 40 height 15
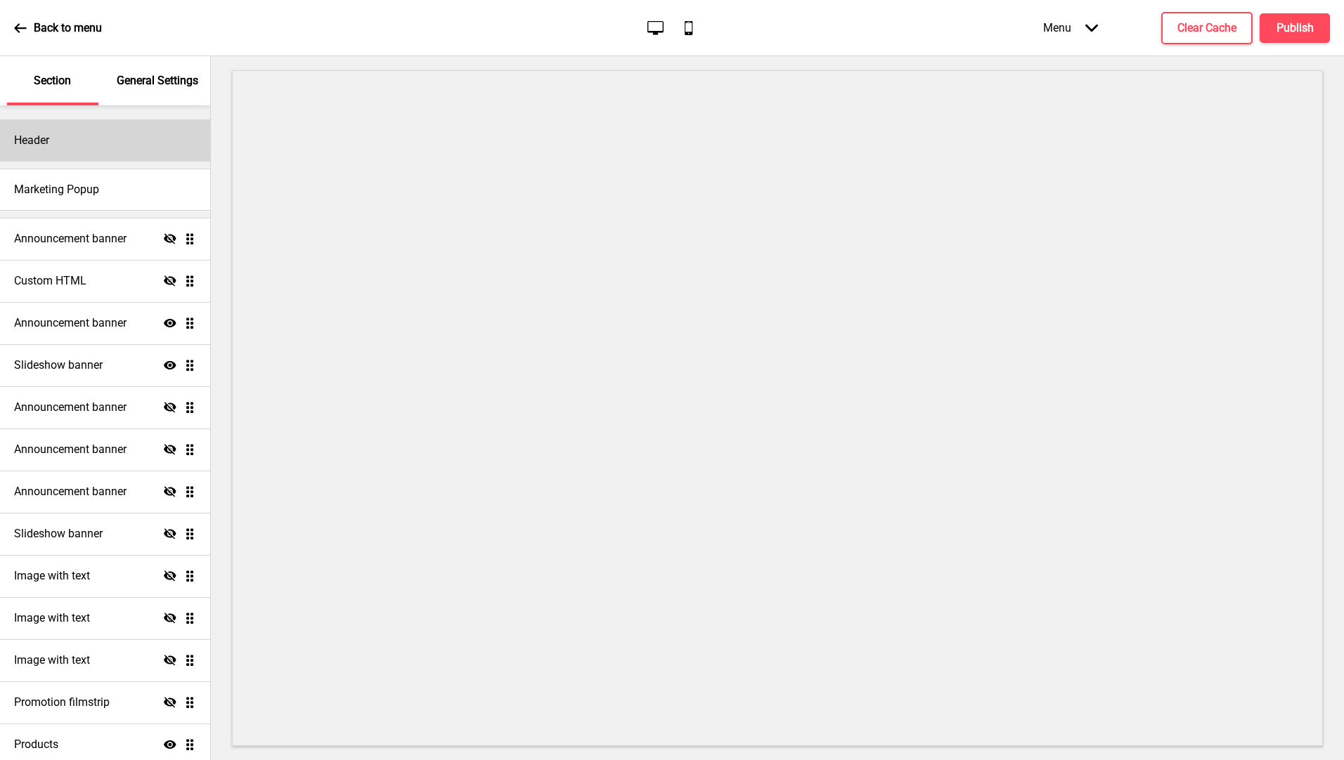
click at [99, 143] on div "Header" at bounding box center [105, 140] width 210 height 42
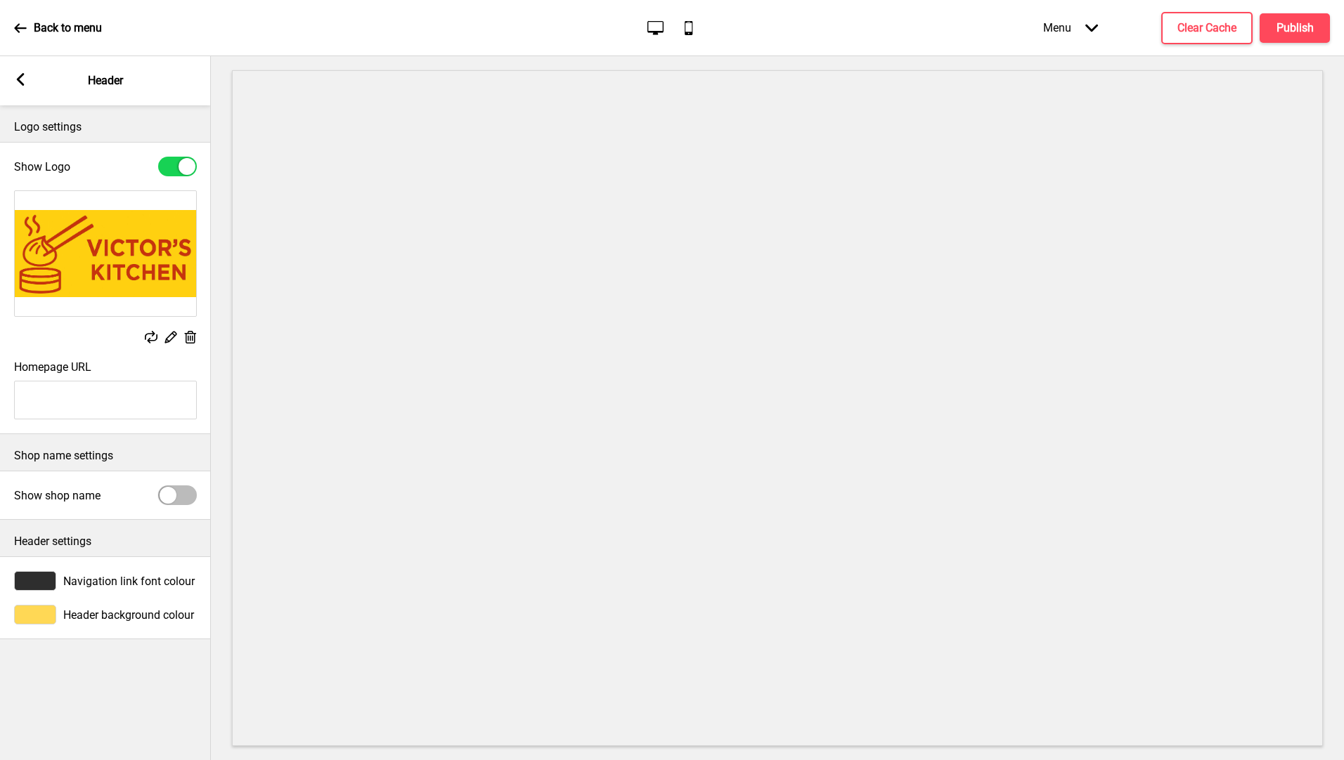
click at [183, 500] on div at bounding box center [177, 496] width 39 height 20
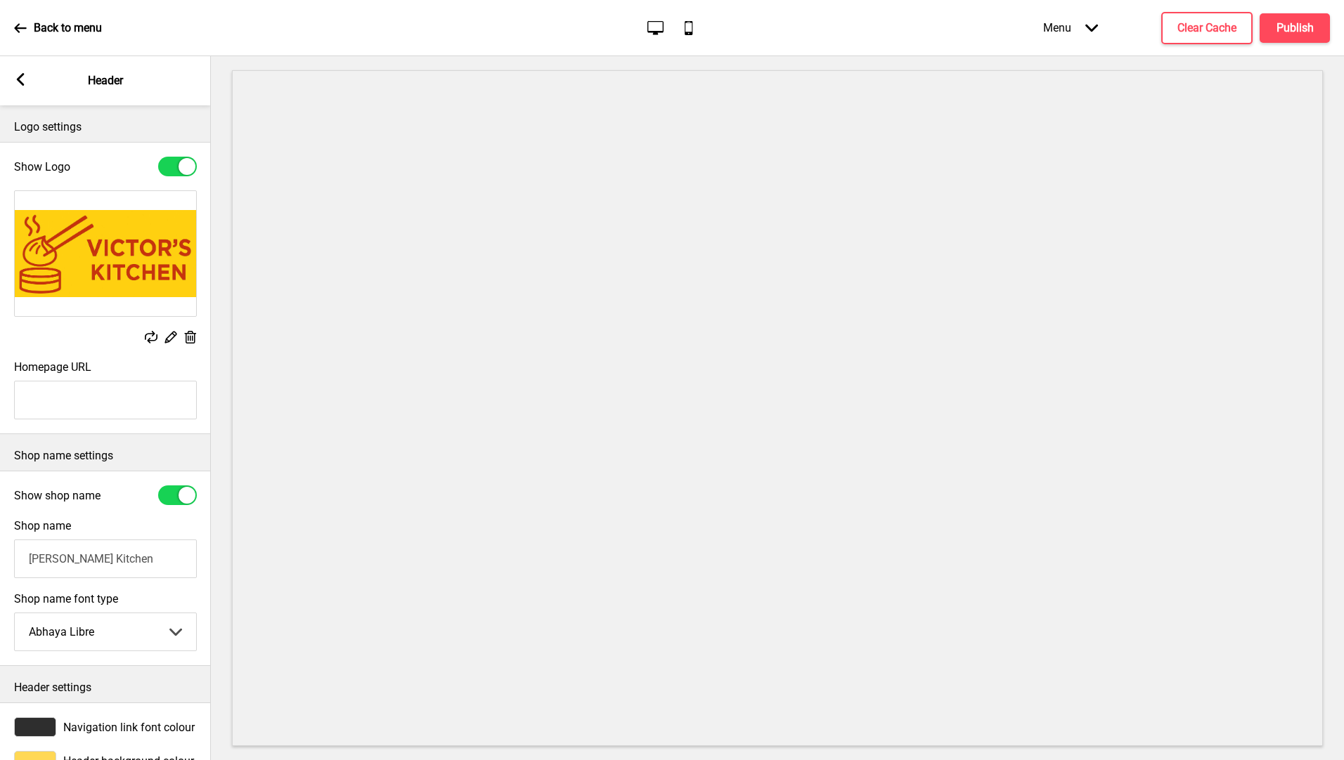
click at [183, 500] on div at bounding box center [186, 495] width 17 height 17
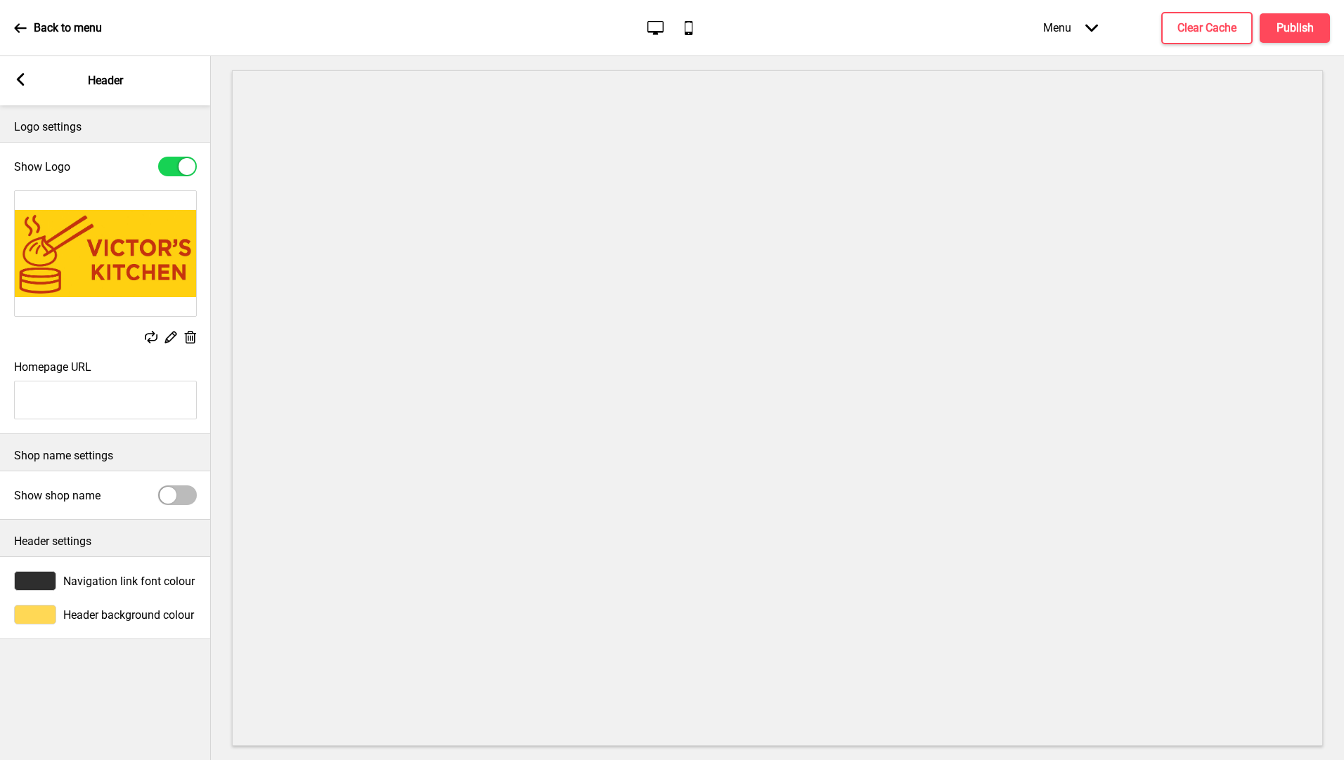
click at [183, 500] on div at bounding box center [177, 496] width 39 height 20
checkbox input "true"
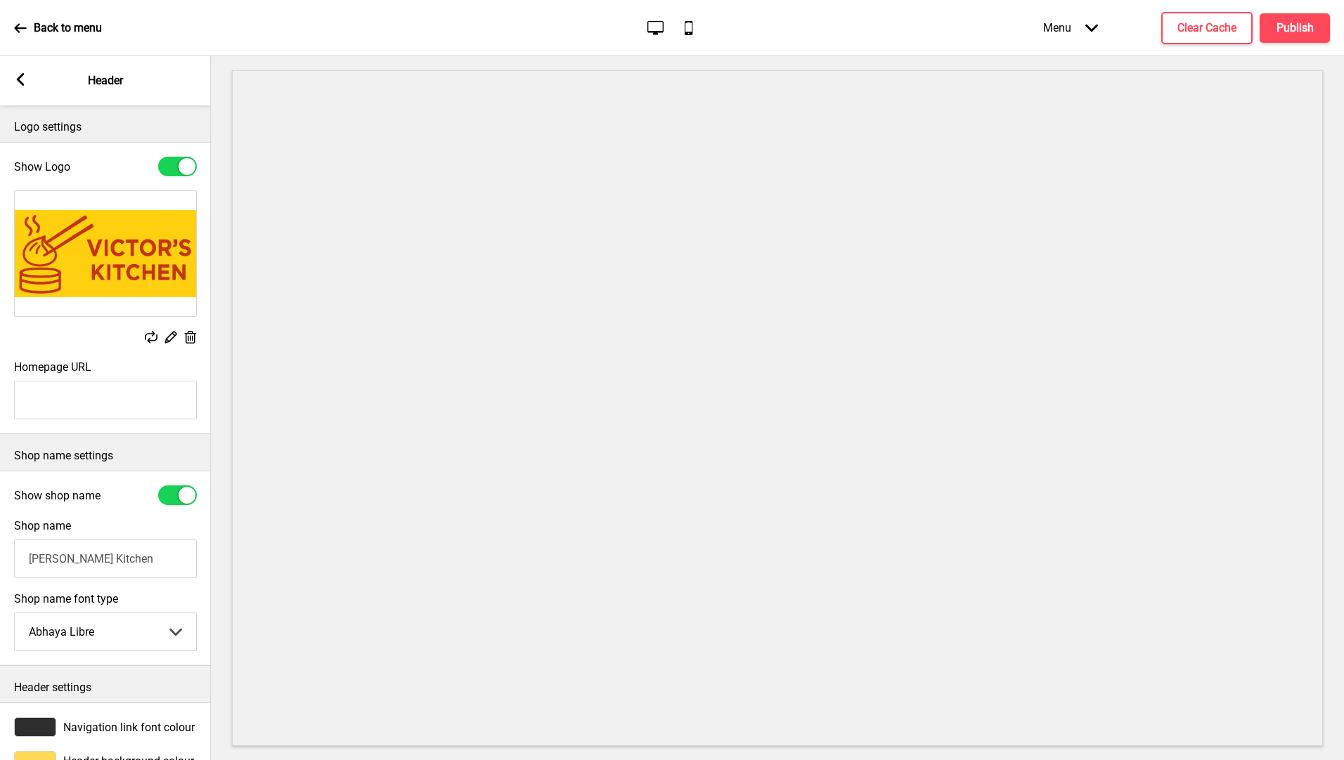
click at [182, 164] on div at bounding box center [186, 166] width 17 height 17
checkbox input "false"
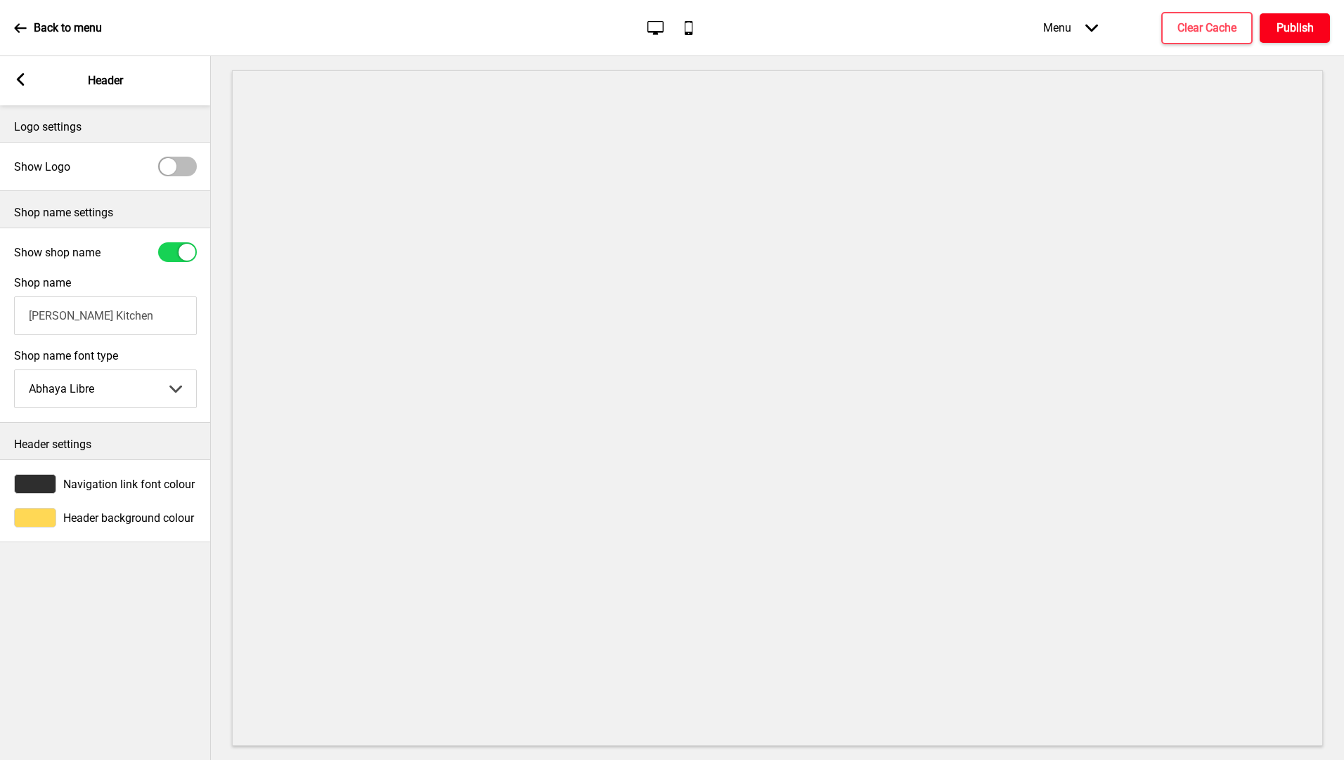
click at [1298, 25] on h4 "Publish" at bounding box center [1294, 27] width 37 height 15
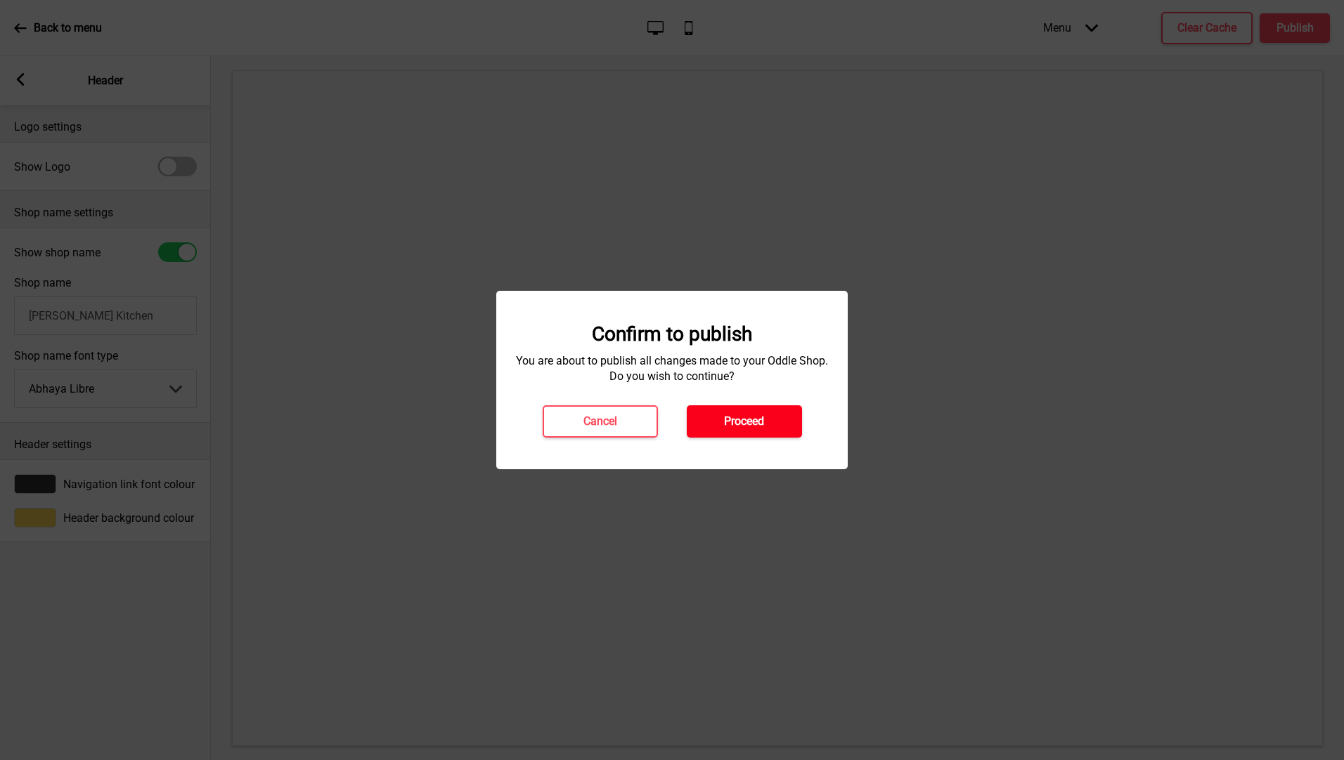
click at [765, 424] on button "Proceed" at bounding box center [744, 421] width 115 height 32
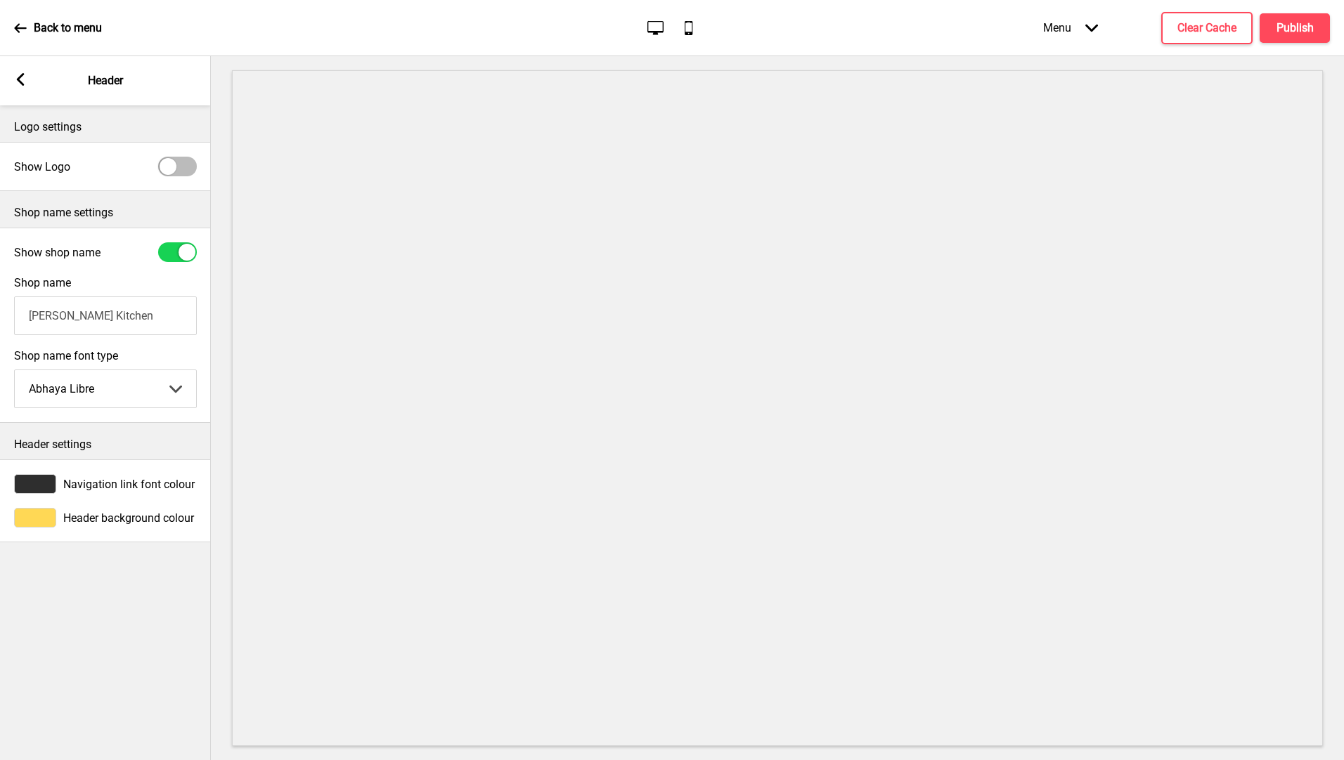
click at [13, 33] on div "Back to menu Desktop Mobile Menu Arrow down Product Page Store Information Chec…" at bounding box center [672, 28] width 1344 height 56
click at [70, 25] on p "Back to menu" at bounding box center [68, 27] width 68 height 15
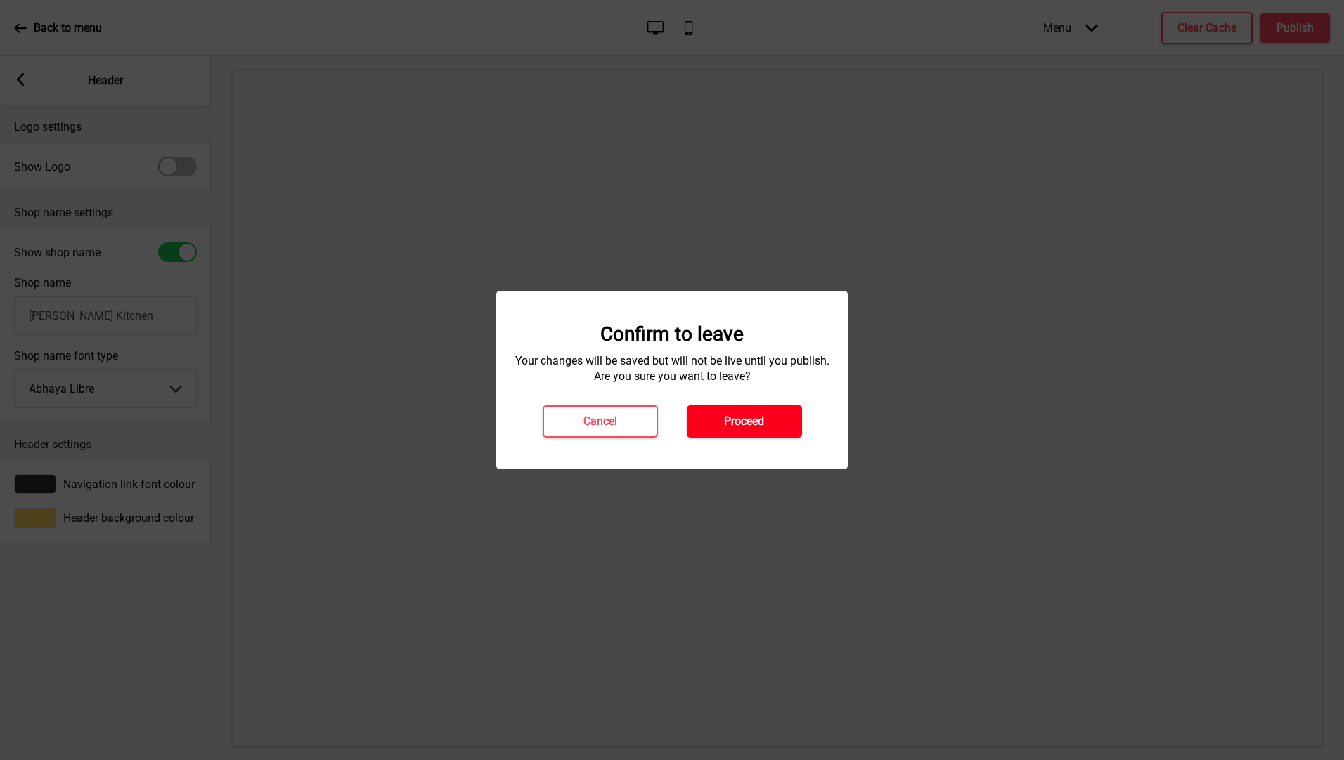
click at [742, 420] on h4 "Proceed" at bounding box center [744, 421] width 40 height 15
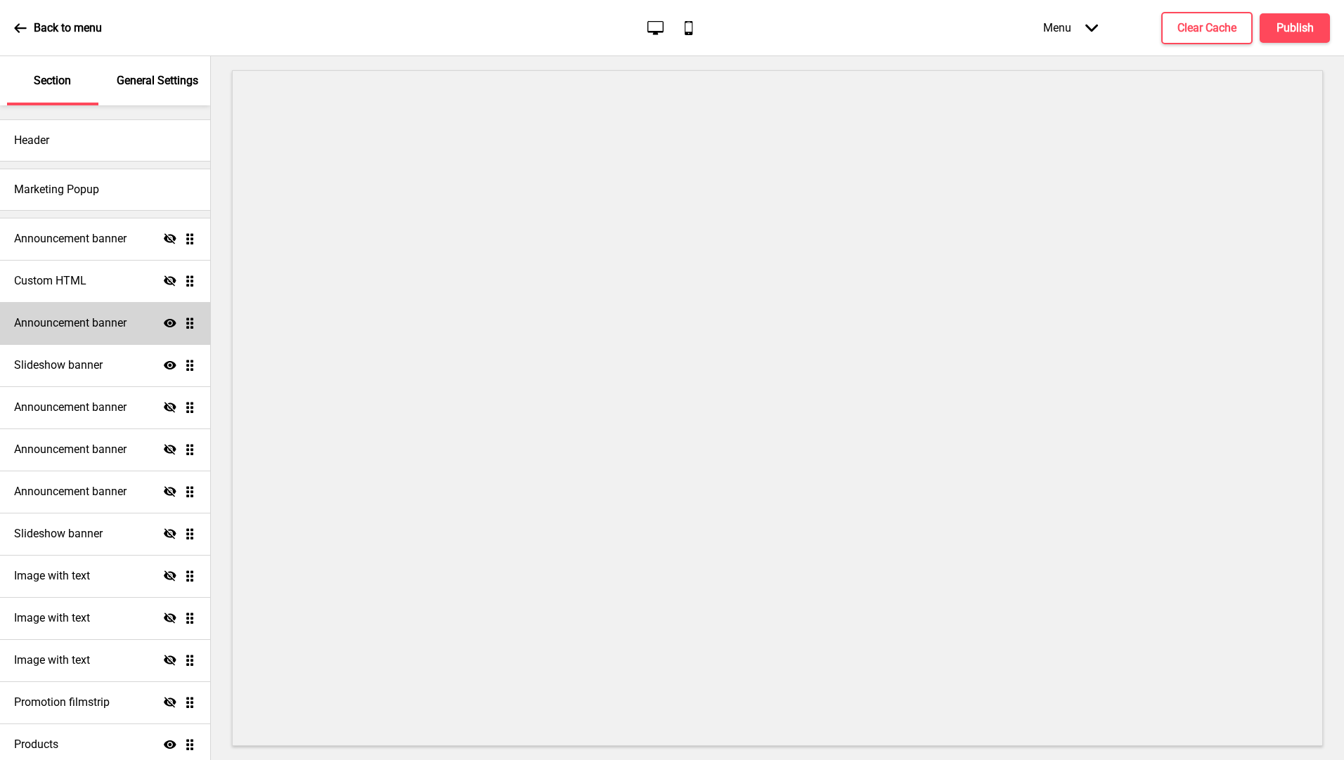
click at [93, 323] on h4 "Announcement banner" at bounding box center [70, 323] width 112 height 15
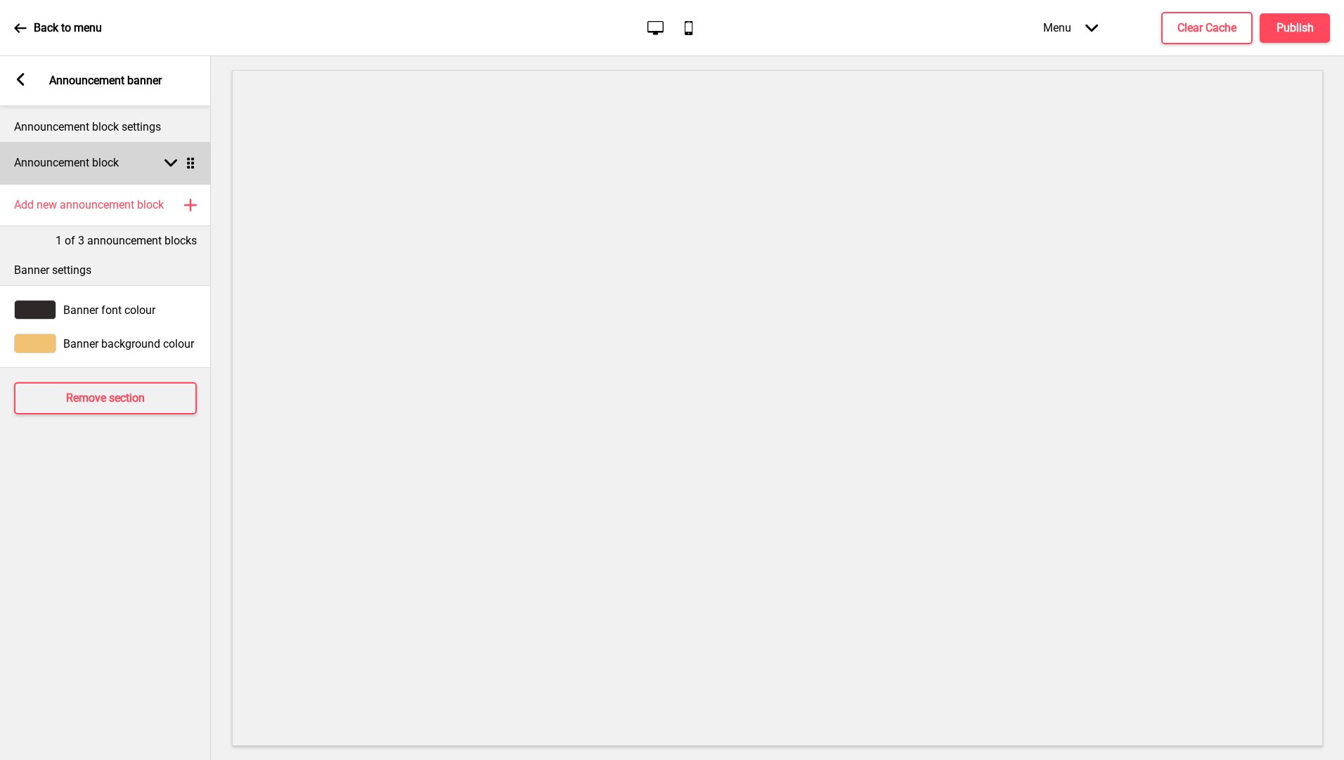
click at [125, 164] on div "Announcement block Arrow down Drag" at bounding box center [105, 163] width 211 height 42
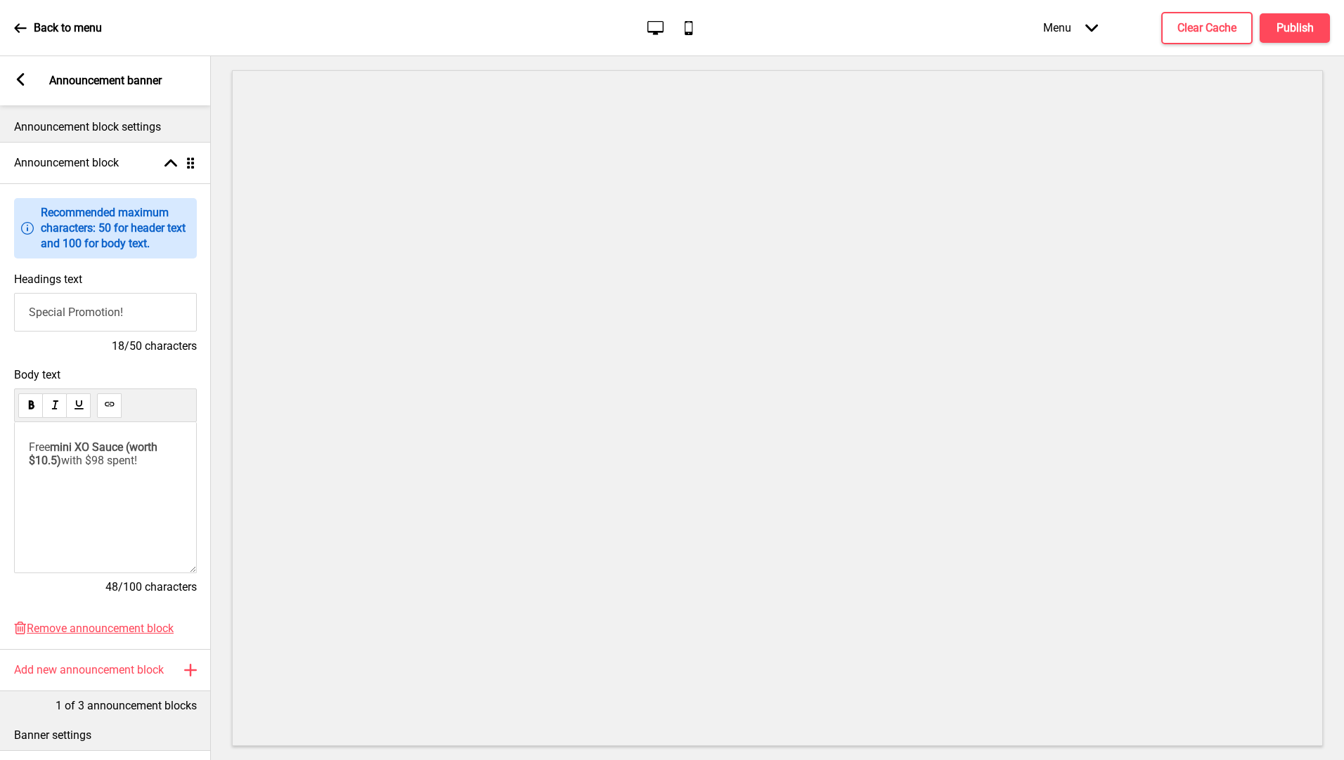
click at [124, 472] on div "Free mini XO Sauce (worth $10.5) with $98 spent!" at bounding box center [105, 497] width 183 height 151
click at [132, 462] on span "with $98 spent!" at bounding box center [99, 460] width 76 height 13
click at [137, 462] on span "with $98 spent!" at bounding box center [99, 460] width 76 height 13
click at [1290, 24] on h4 "Publish" at bounding box center [1294, 27] width 37 height 15
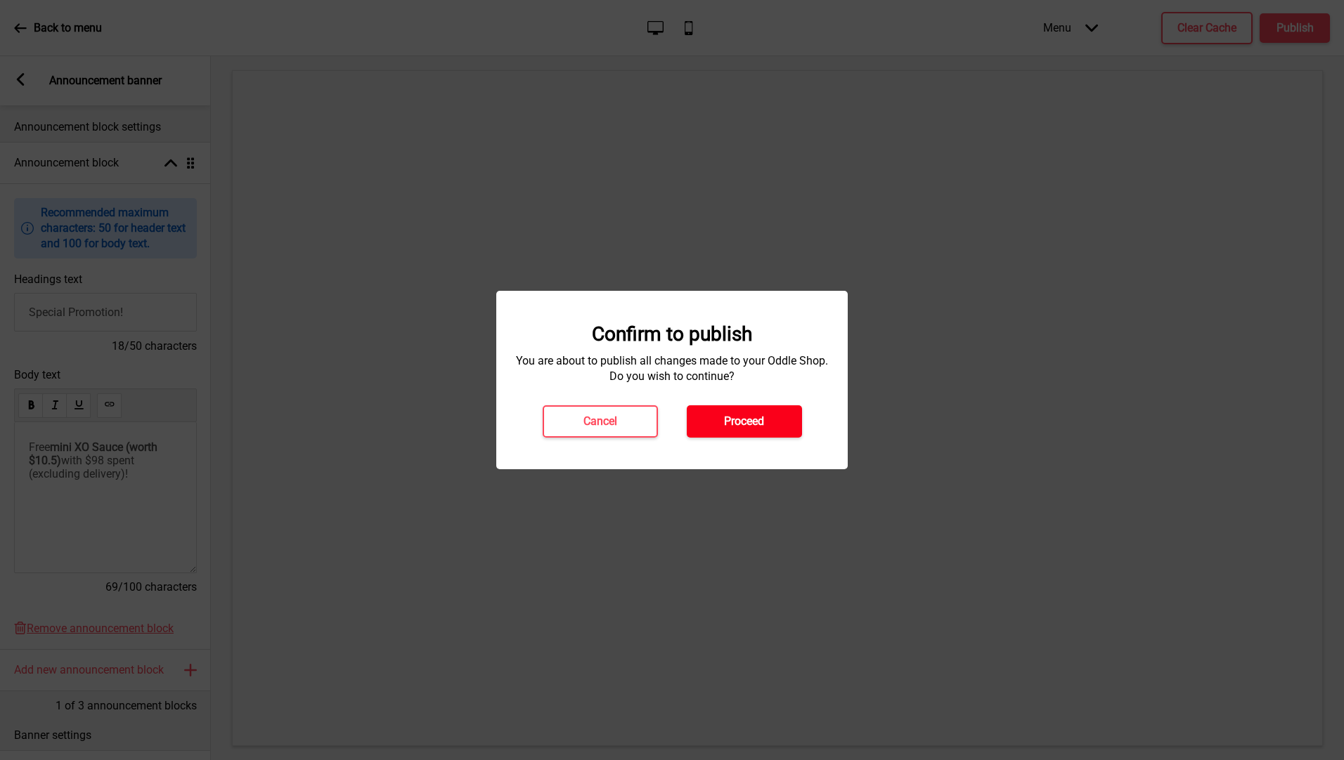
click at [758, 431] on button "Proceed" at bounding box center [744, 421] width 115 height 32
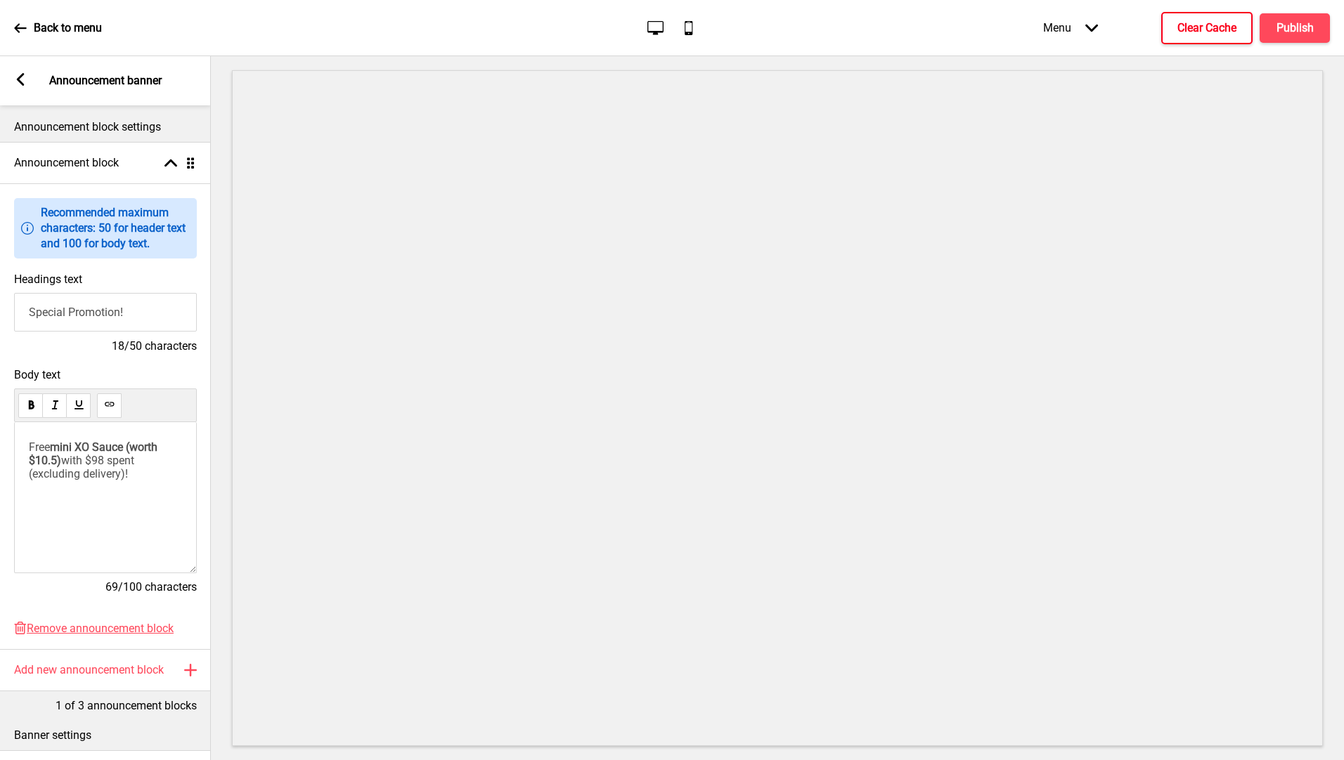
click at [1221, 23] on h4 "Clear Cache" at bounding box center [1206, 27] width 59 height 15
